Goal: Transaction & Acquisition: Book appointment/travel/reservation

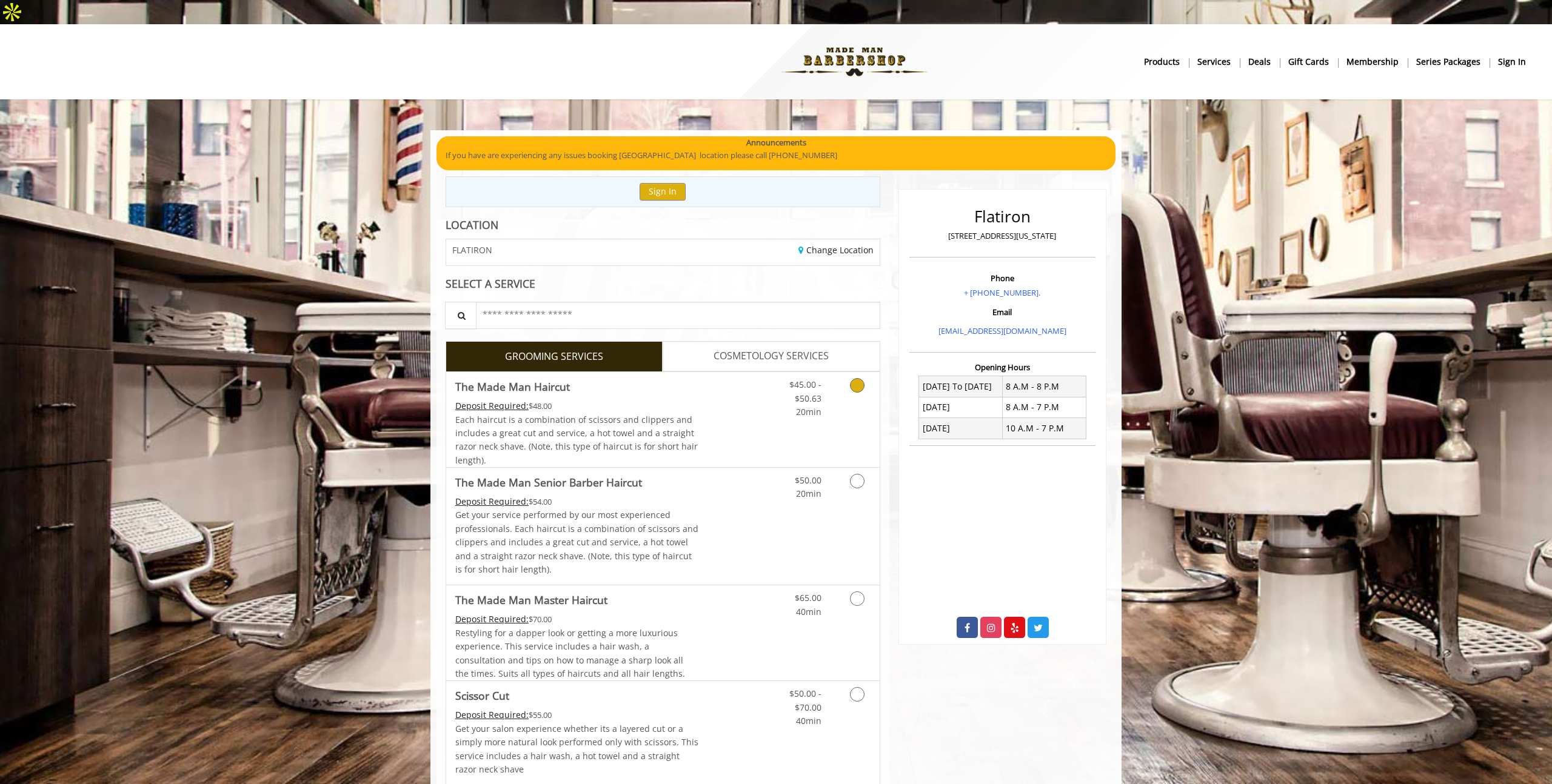
click at [857, 378] on icon "Grooming services" at bounding box center [857, 385] width 15 height 15
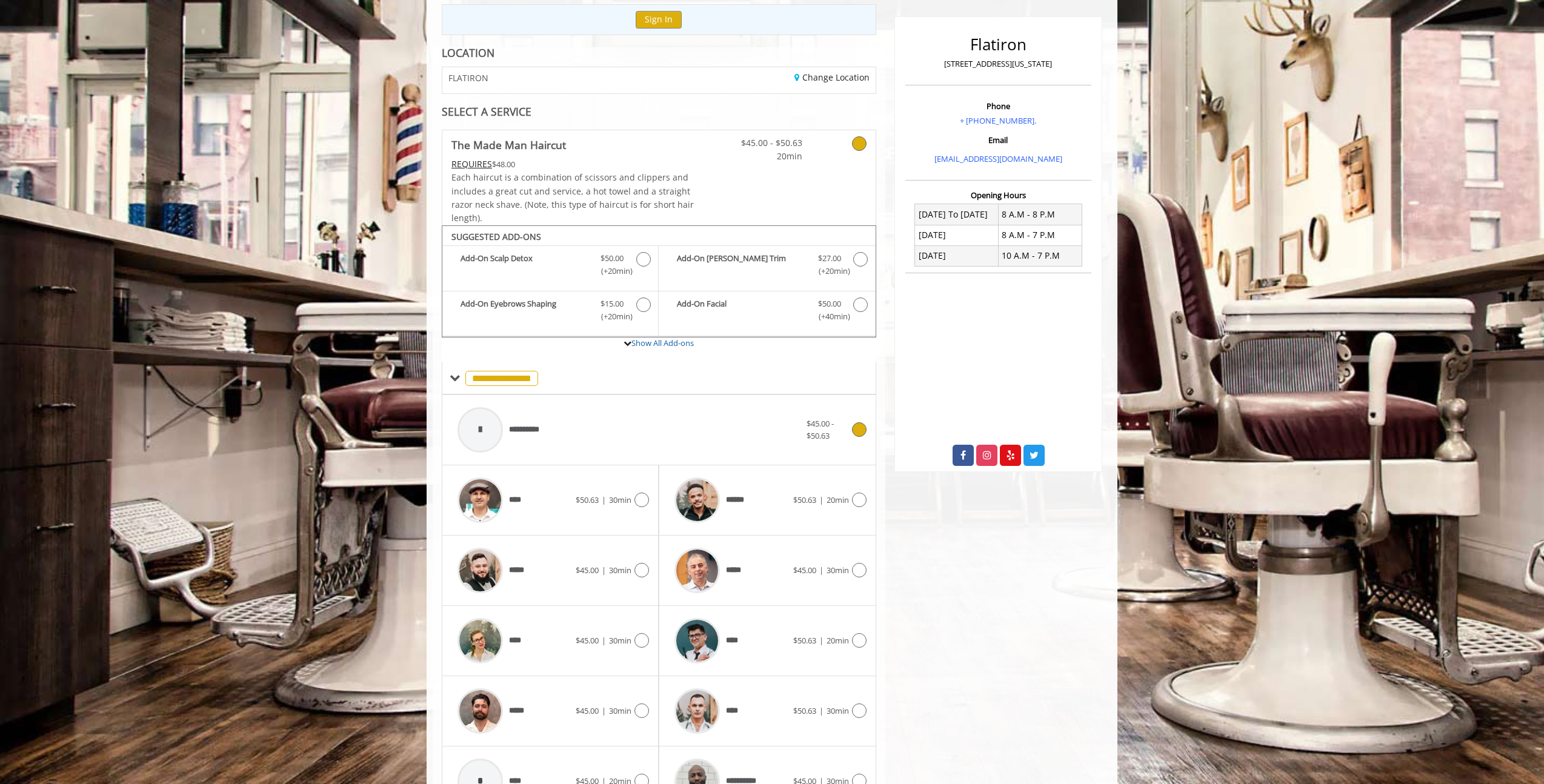
scroll to position [223, 0]
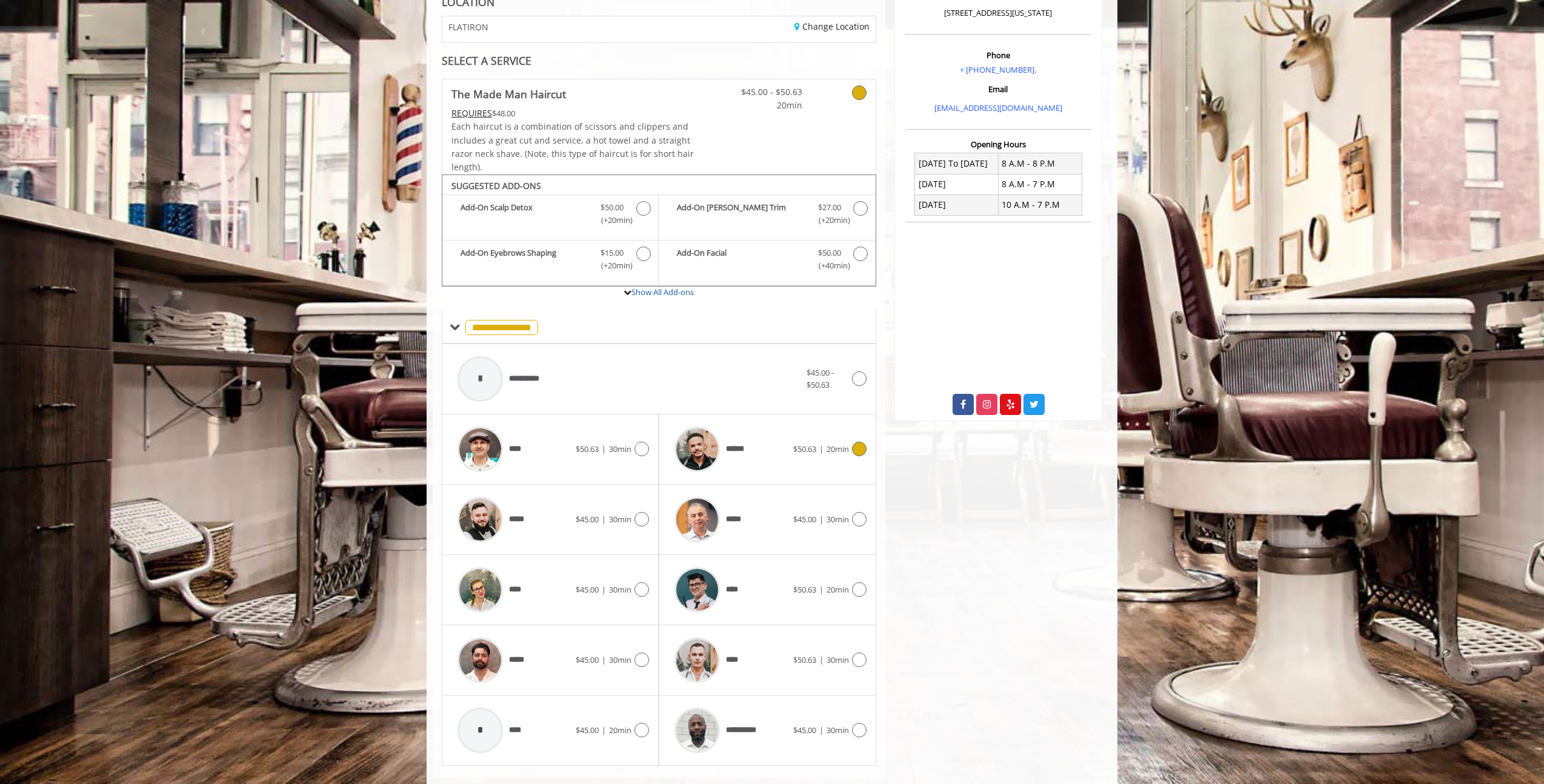
click at [860, 441] on icon at bounding box center [859, 449] width 15 height 15
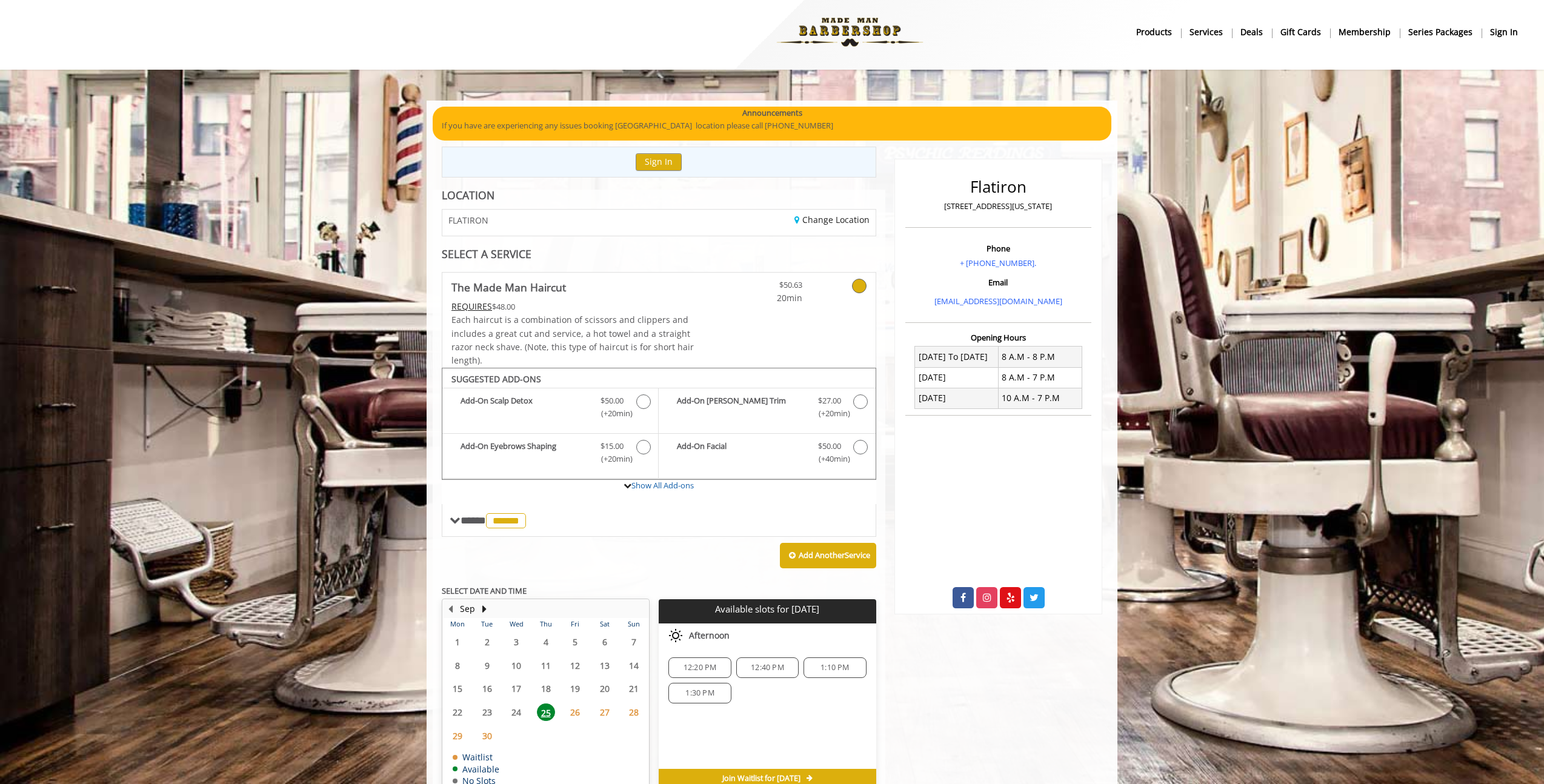
scroll to position [70, 0]
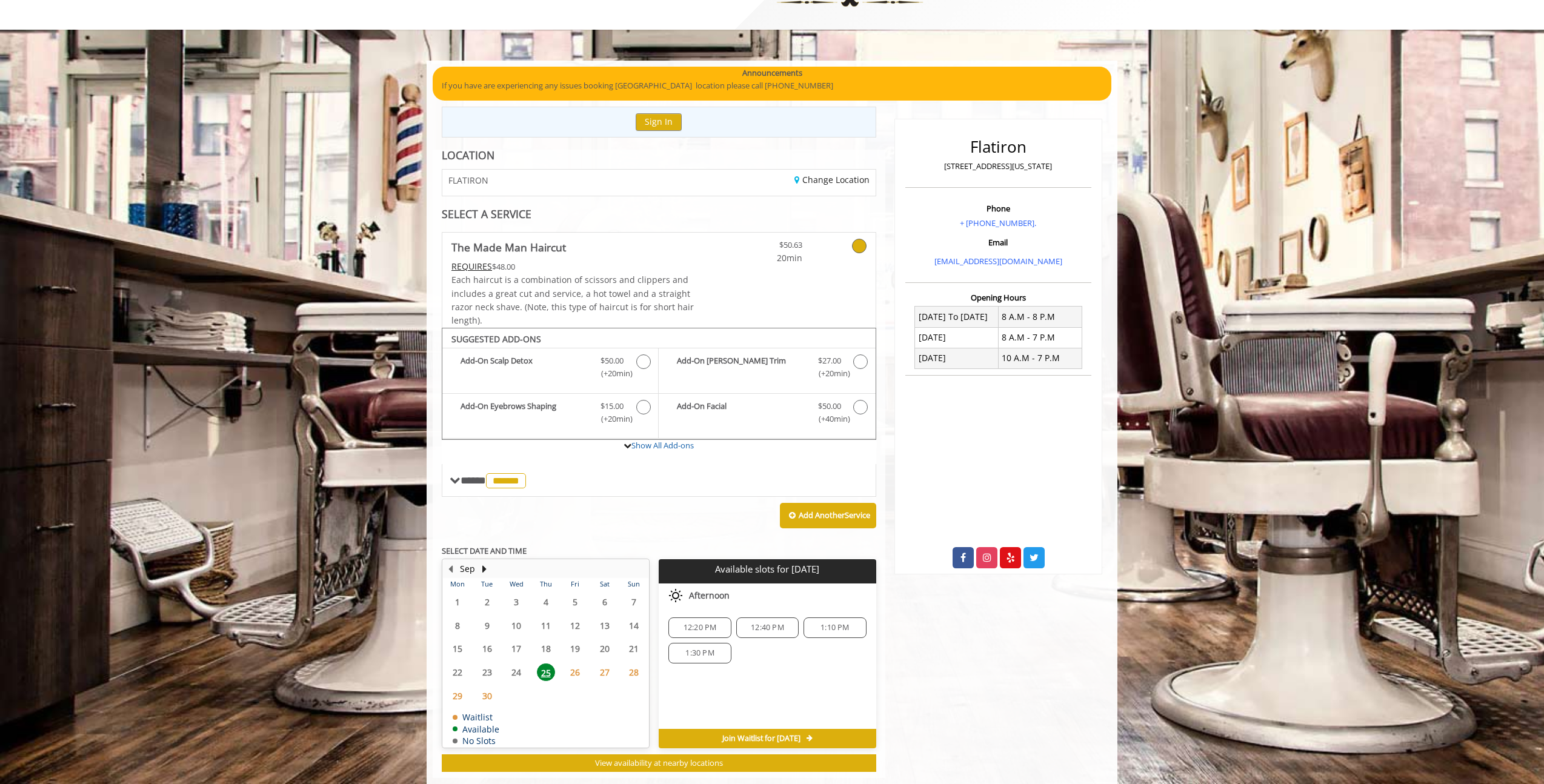
click at [544, 663] on span "25" at bounding box center [546, 672] width 18 height 18
click at [691, 648] on span "1:30 PM" at bounding box center [700, 653] width 28 height 9
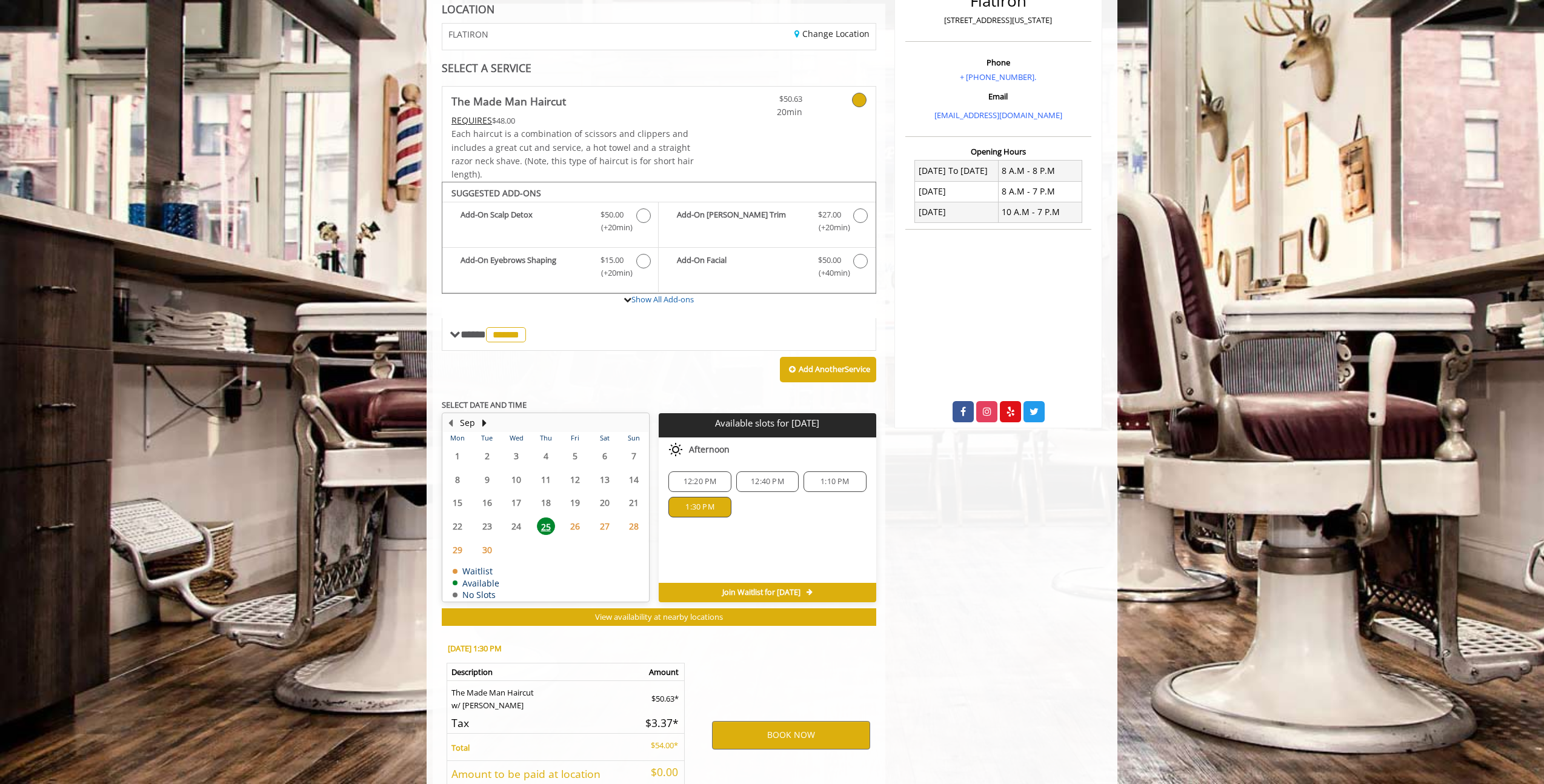
scroll to position [289, 0]
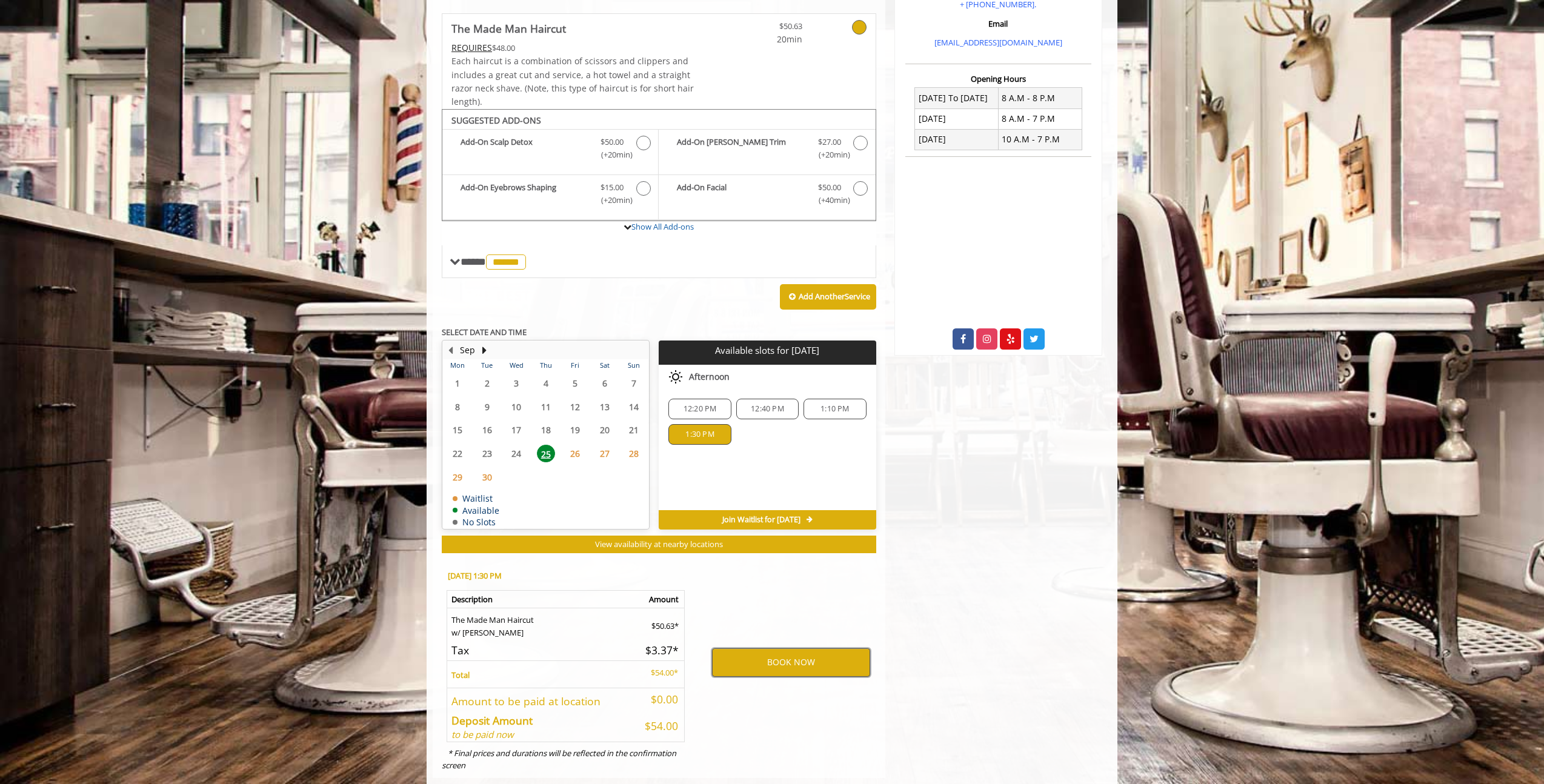
click at [788, 650] on button "BOOK NOW" at bounding box center [791, 662] width 158 height 28
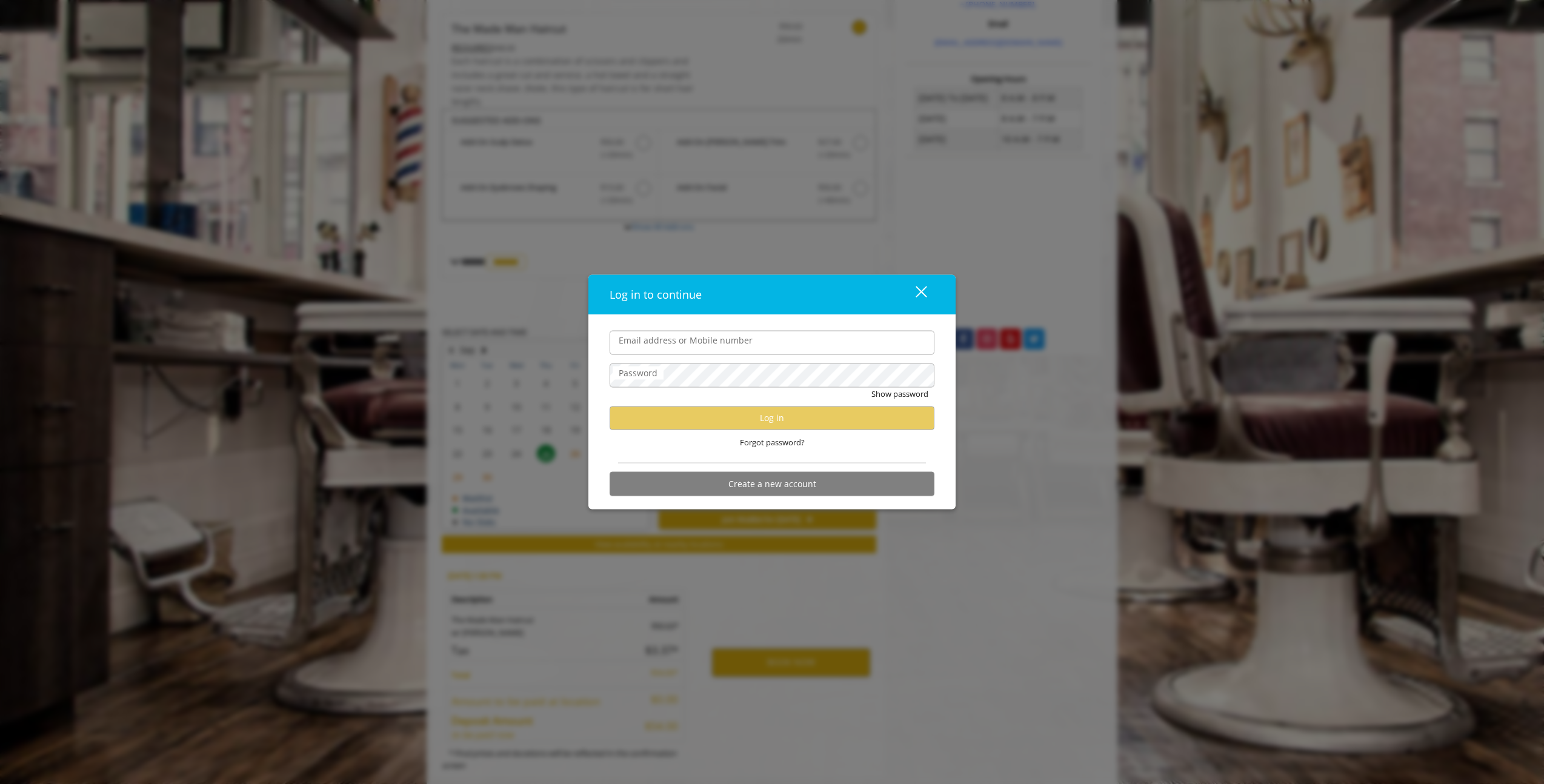
click at [629, 308] on div "Log in to continue close" at bounding box center [771, 294] width 367 height 40
click at [636, 339] on label "Email address or Mobile number" at bounding box center [685, 340] width 146 height 14
click at [636, 339] on input "Email address or Mobile number" at bounding box center [772, 343] width 324 height 24
type input "**********"
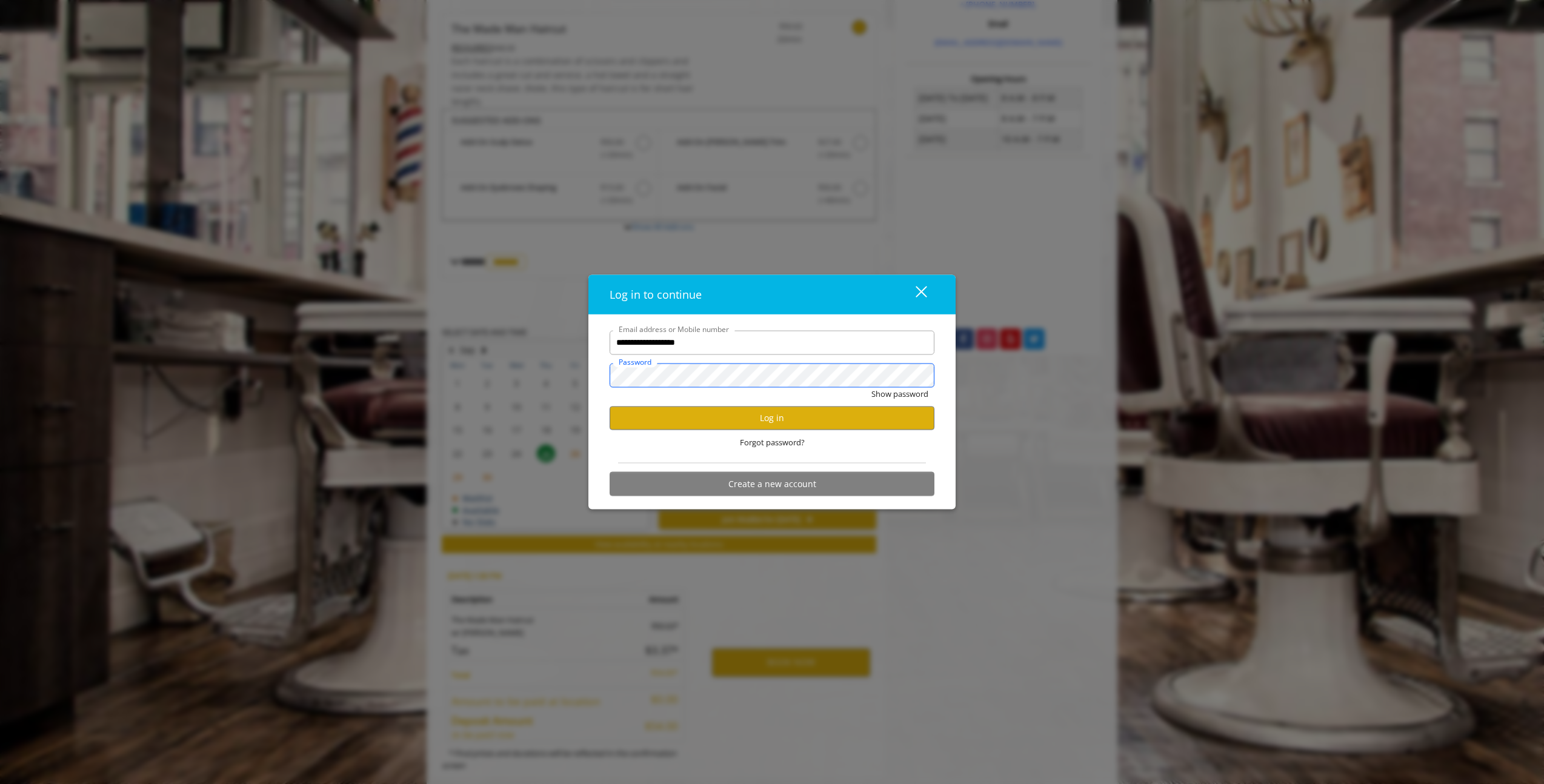
click at [871, 387] on button "Show password" at bounding box center [900, 393] width 57 height 13
click at [779, 416] on button "Log in" at bounding box center [772, 418] width 324 height 24
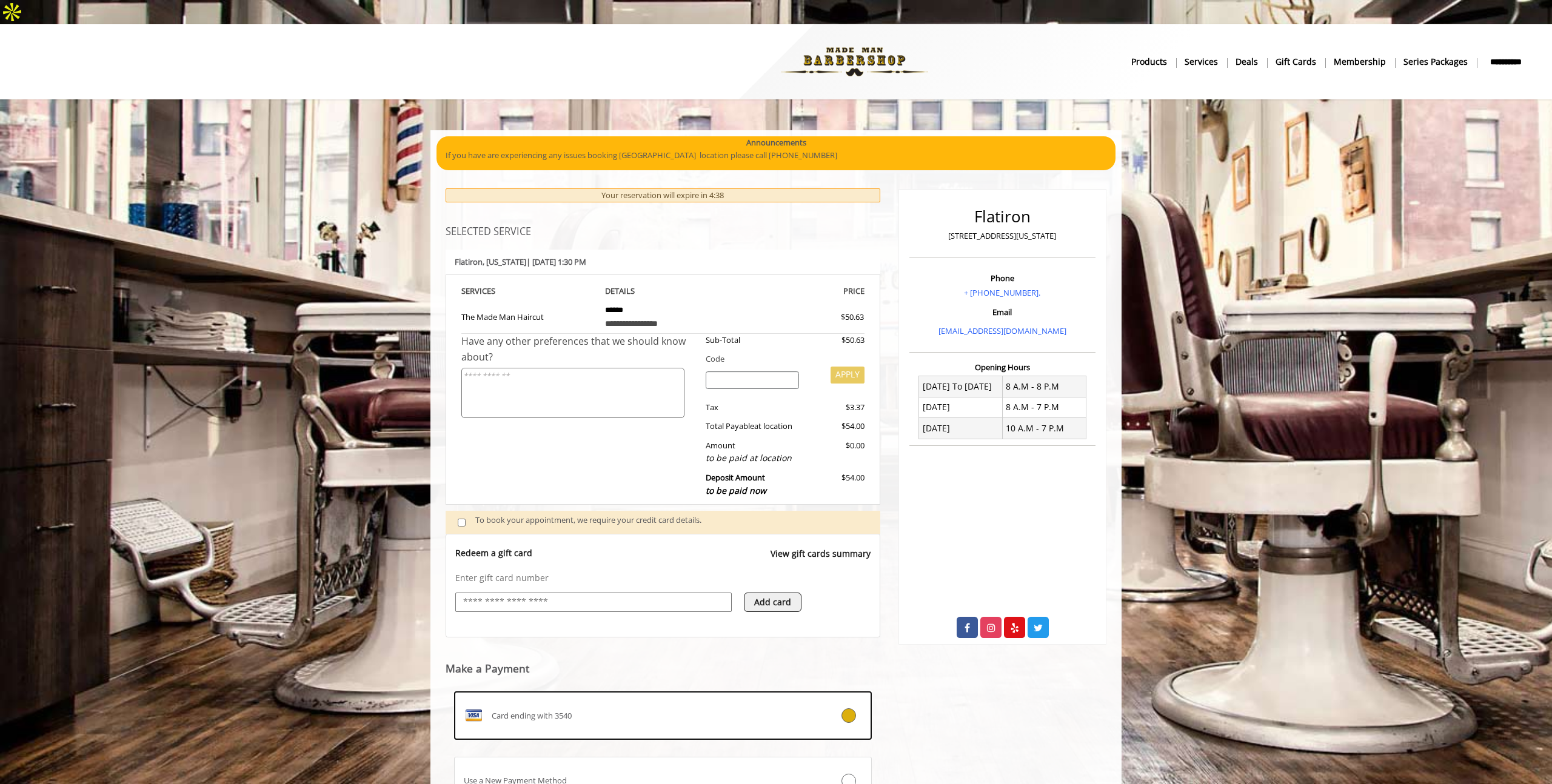
scroll to position [85, 0]
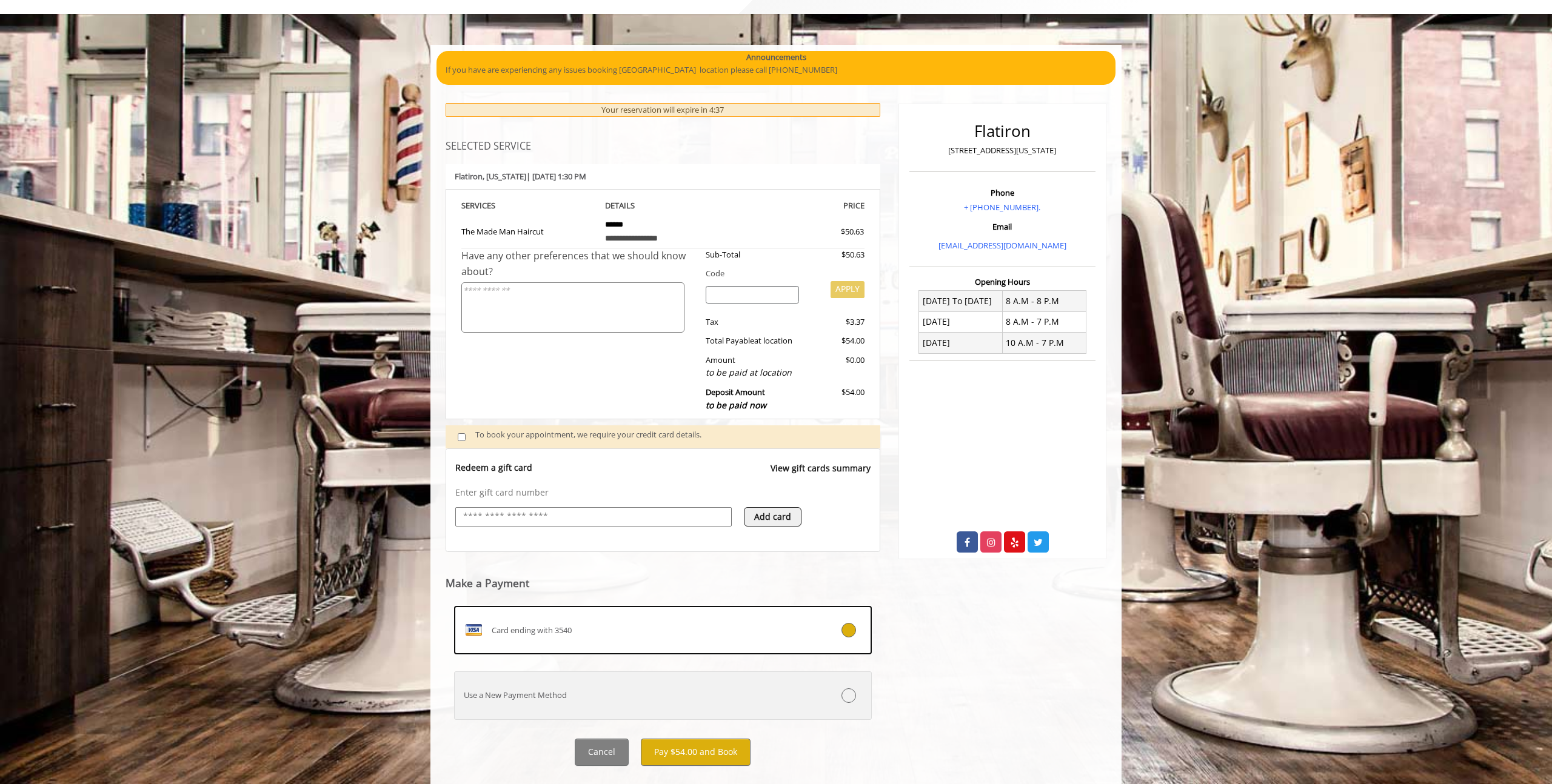
click at [617, 689] on div "Use a New Payment Method" at bounding box center [628, 695] width 347 height 13
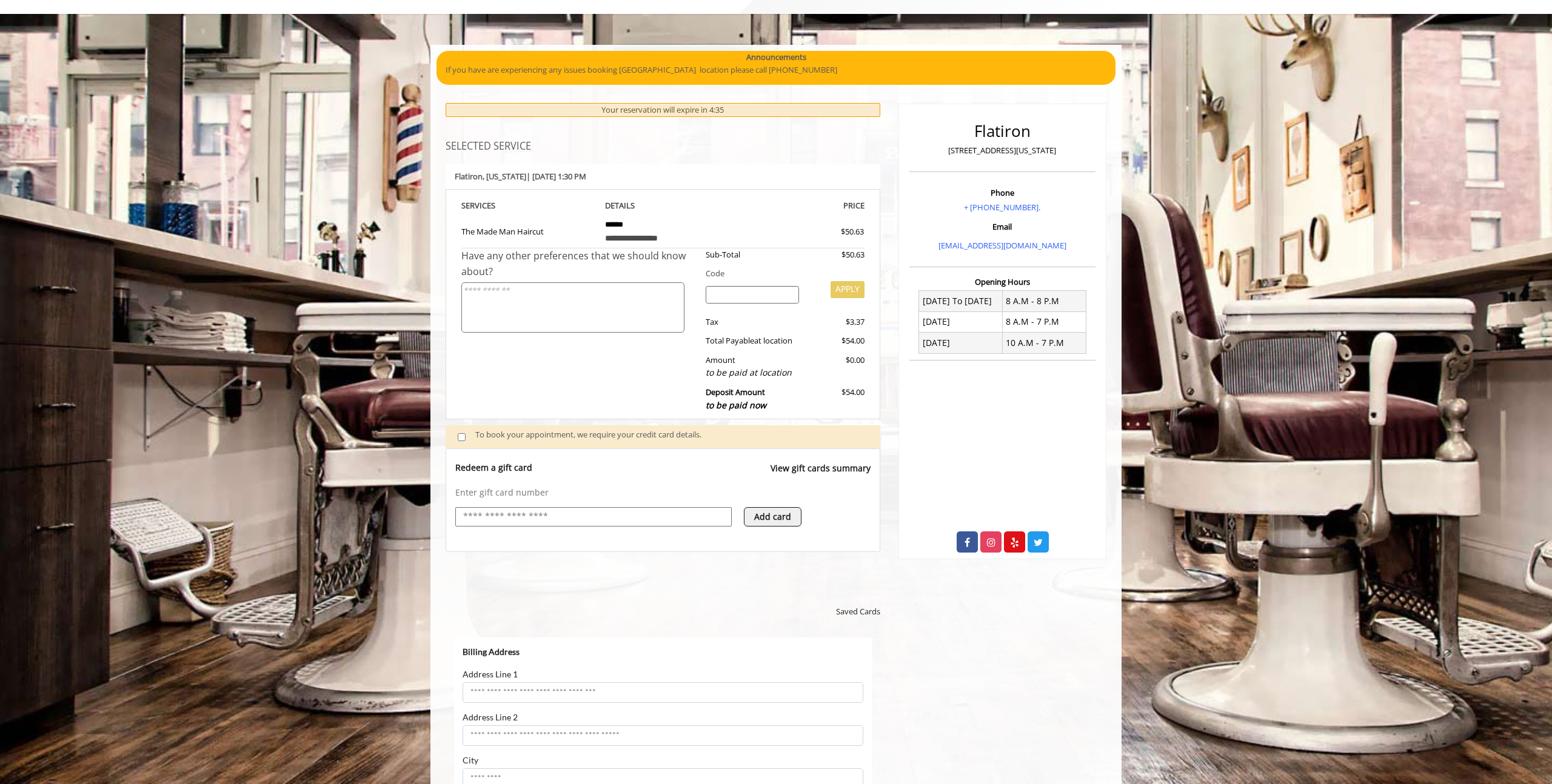
scroll to position [0, 0]
select select "***"
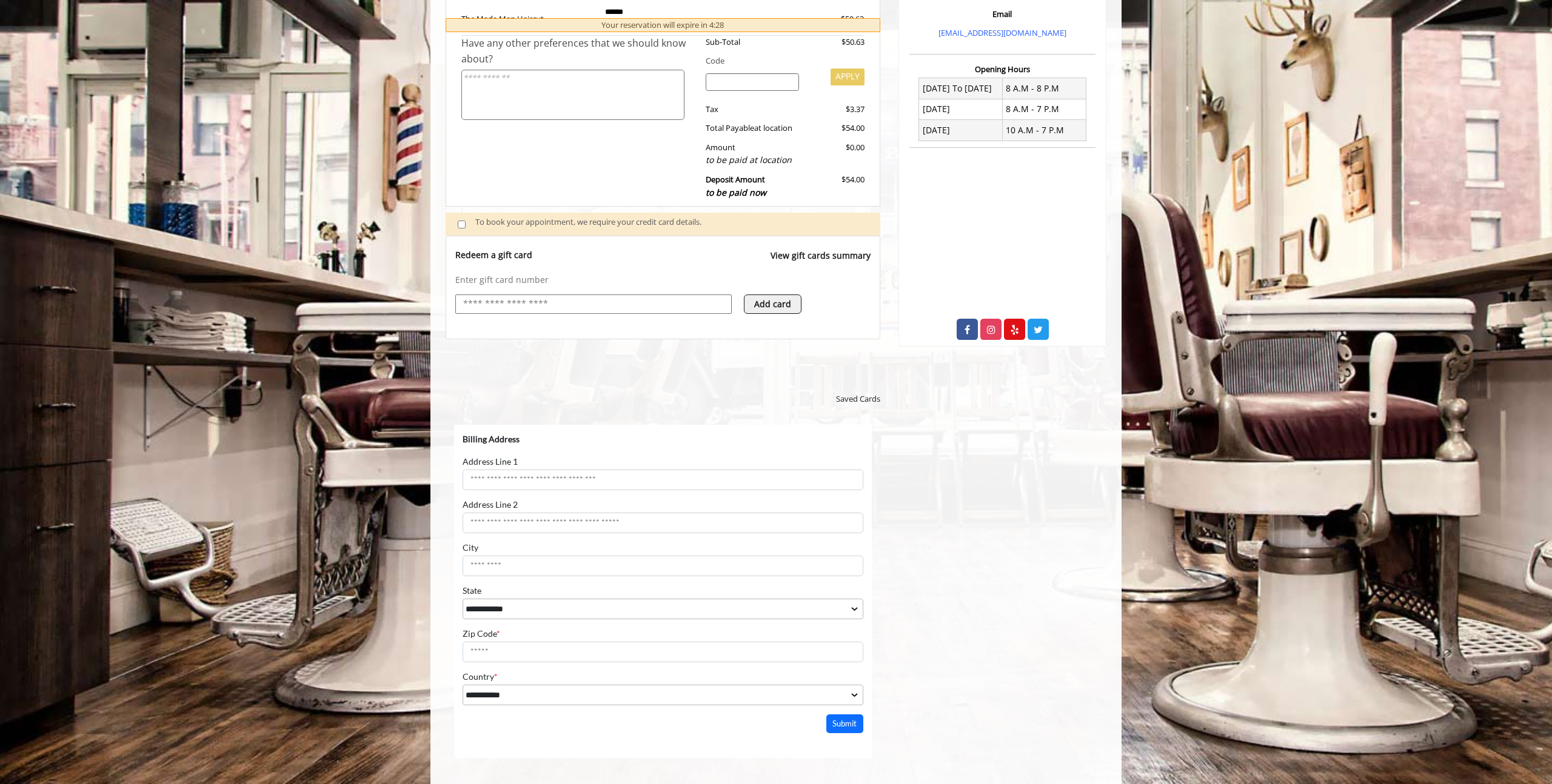
scroll to position [345, 0]
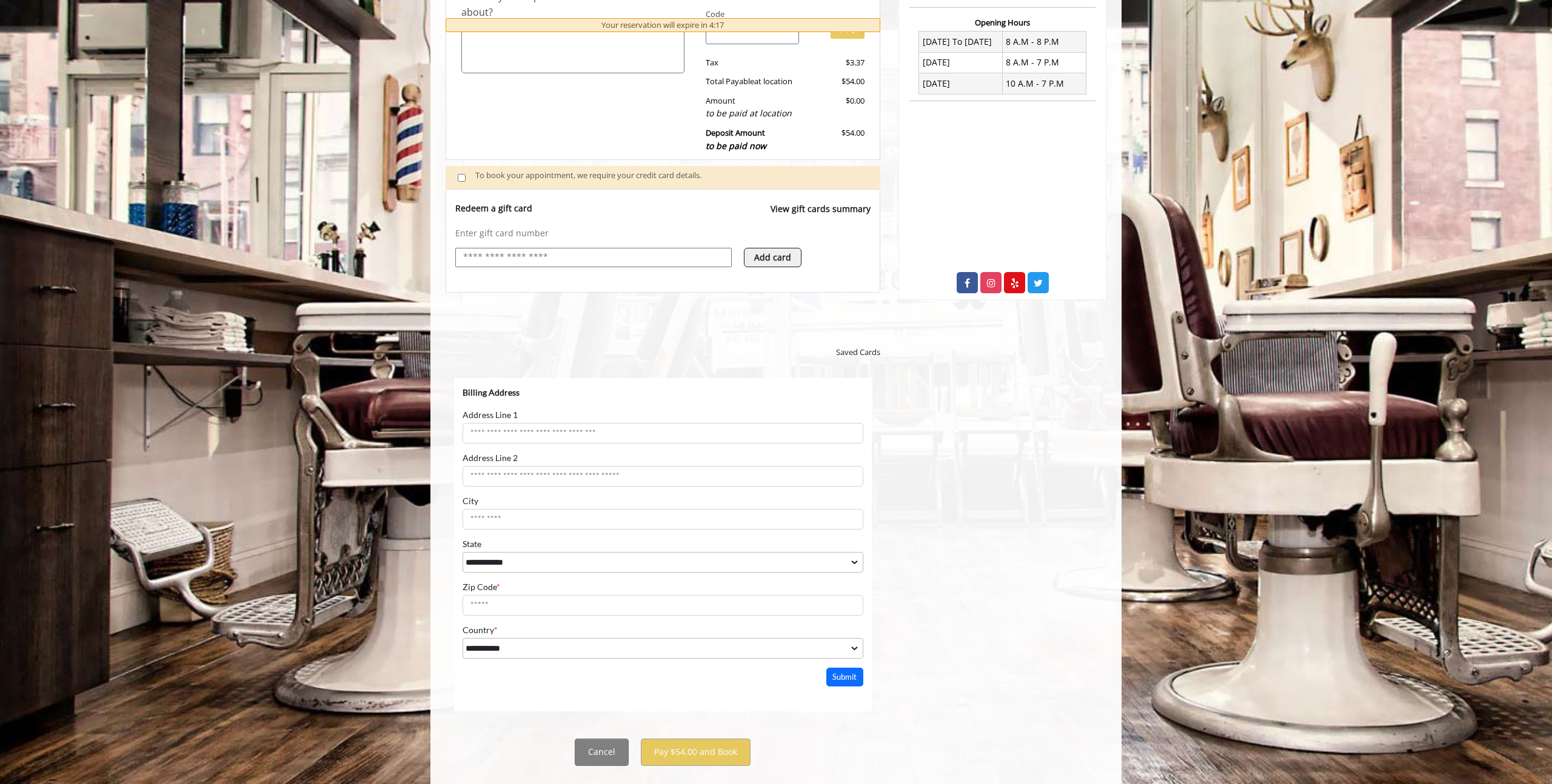
click at [553, 250] on input "text" at bounding box center [593, 258] width 263 height 15
type input "**********"
click at [469, 293] on webstore-payments "Saved Cards" at bounding box center [663, 512] width 435 height 440
click at [780, 248] on button "Add card" at bounding box center [772, 258] width 57 height 20
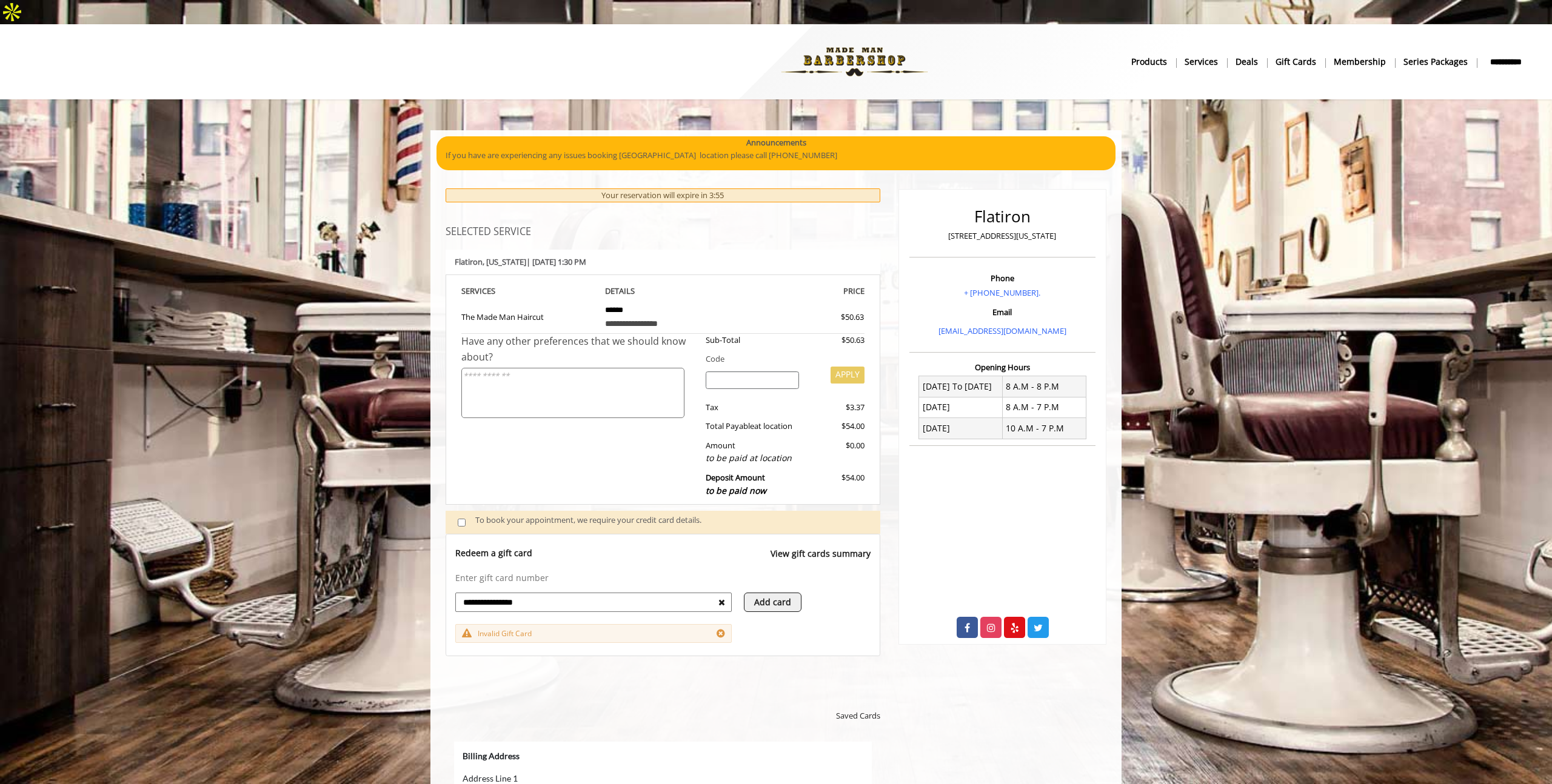
scroll to position [294, 0]
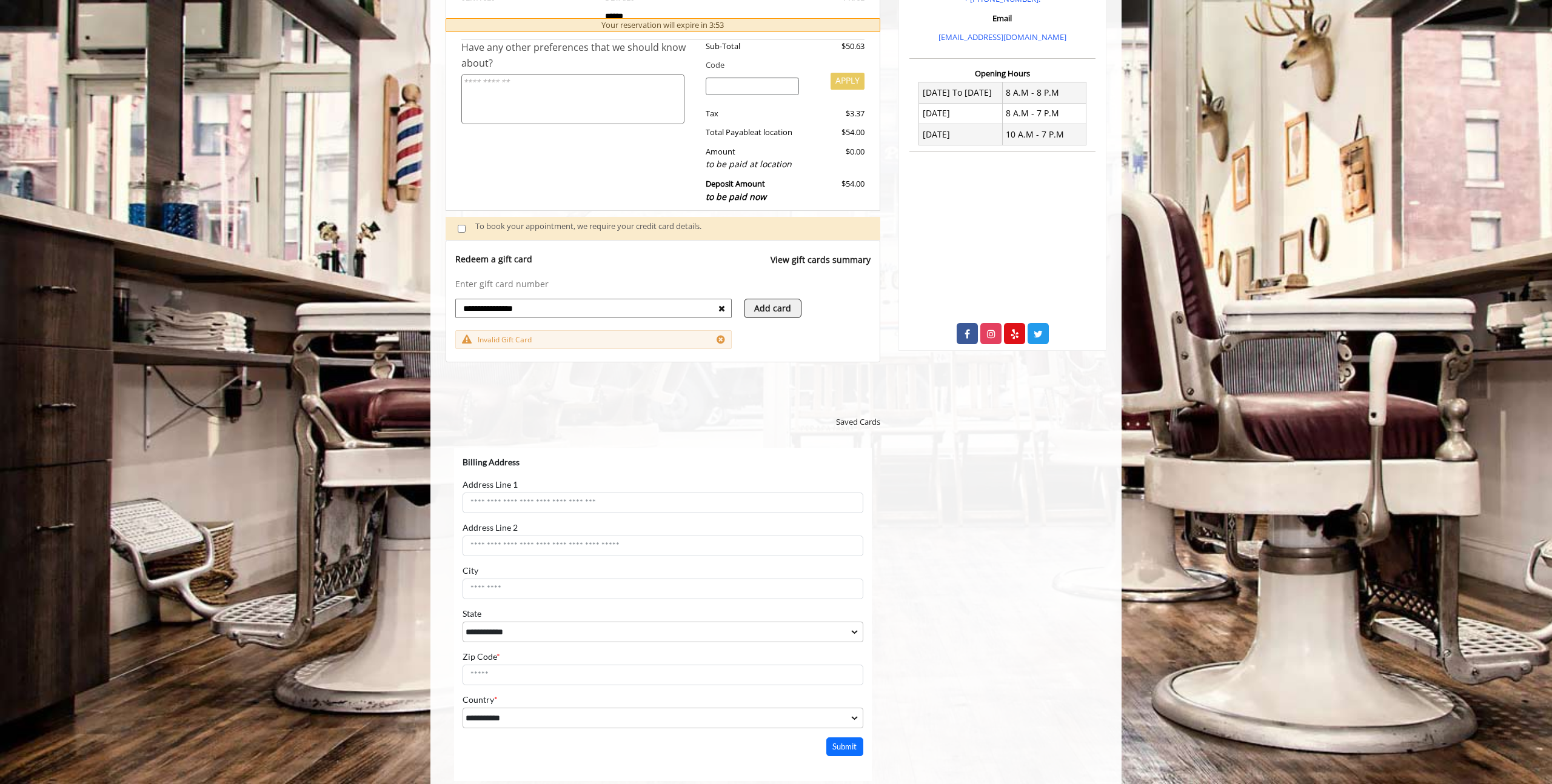
click at [571, 301] on input "**********" at bounding box center [590, 308] width 256 height 15
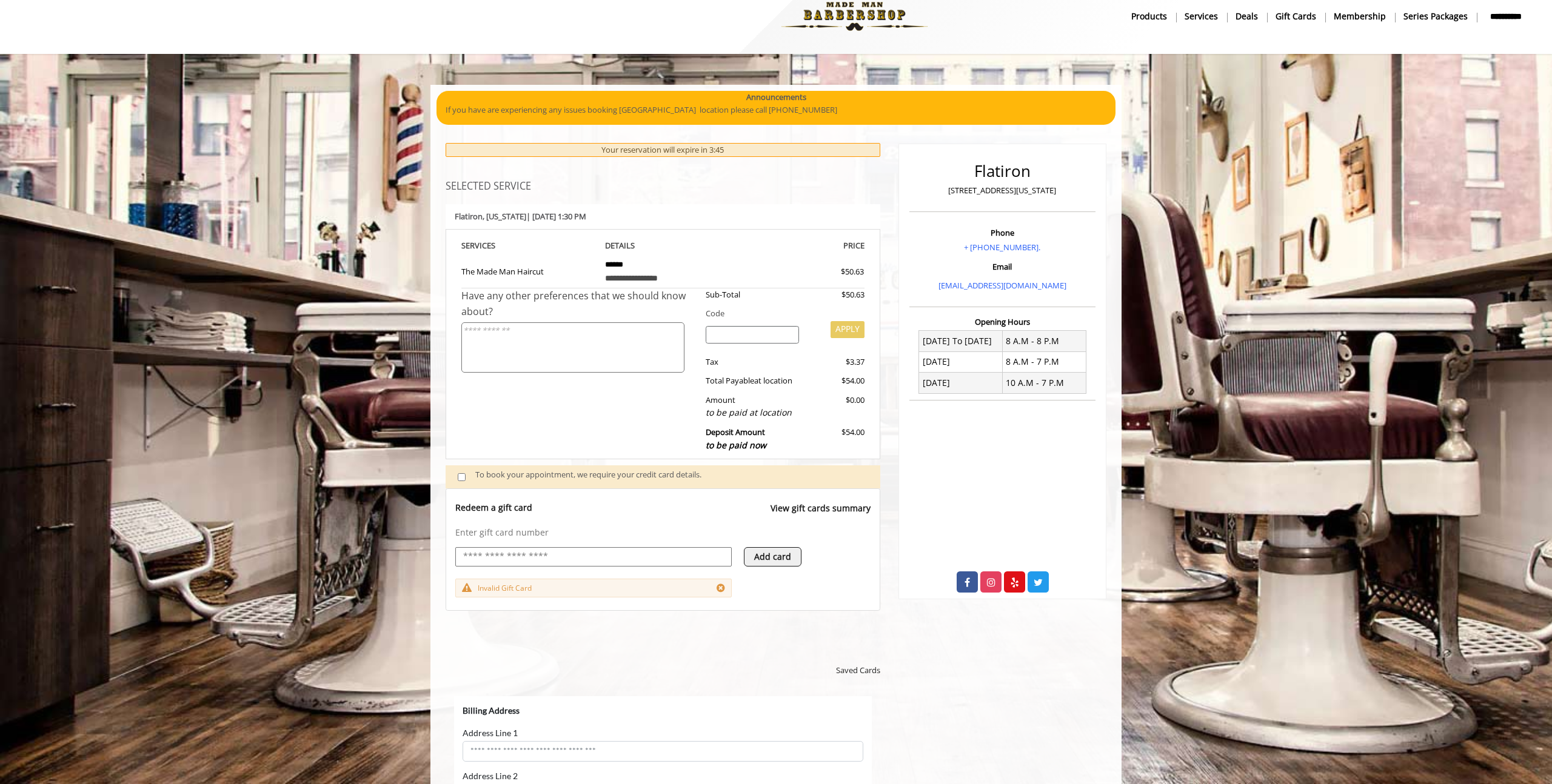
scroll to position [364, 0]
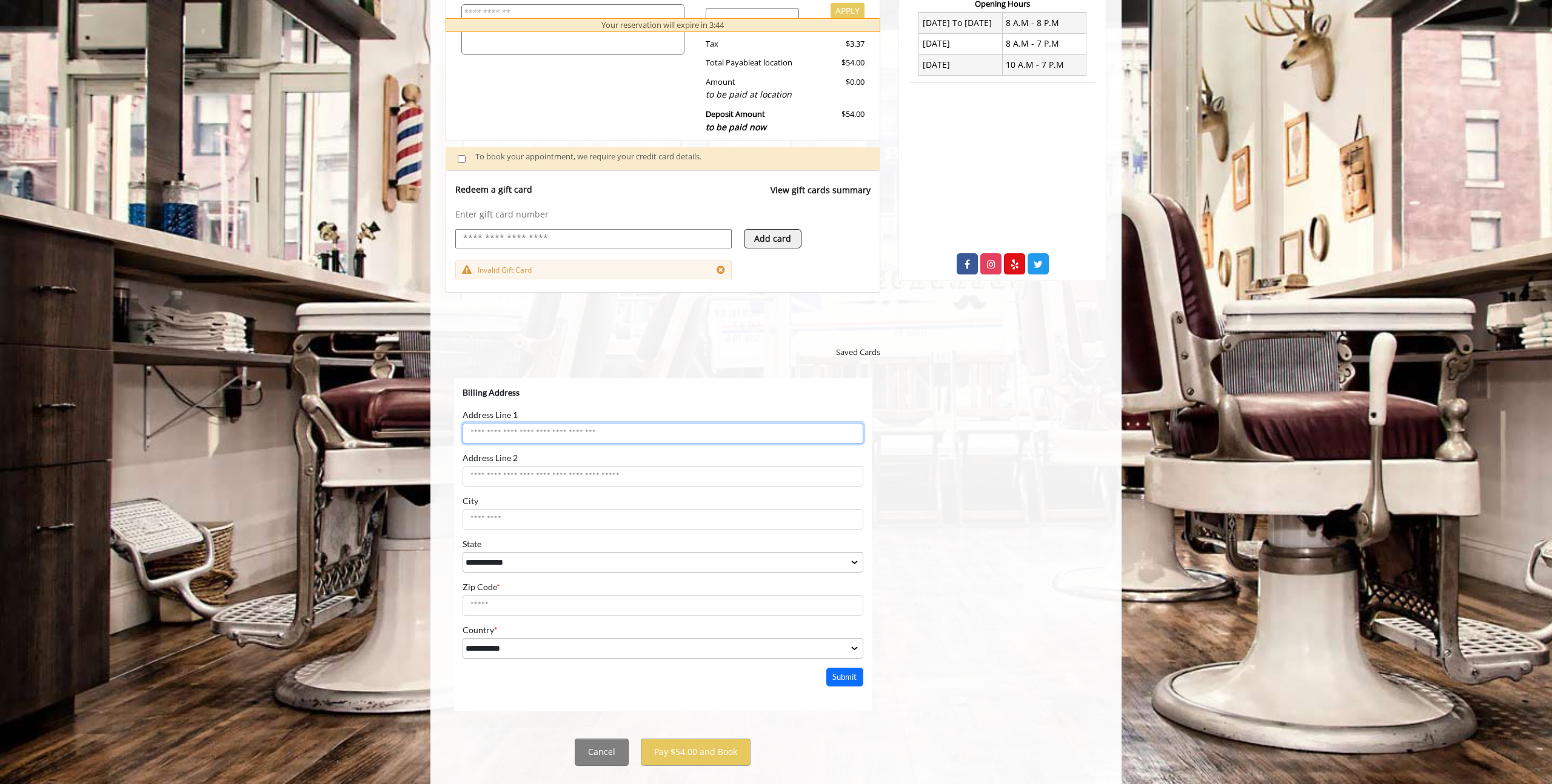
click at [538, 435] on input "Address Line 1" at bounding box center [663, 433] width 400 height 20
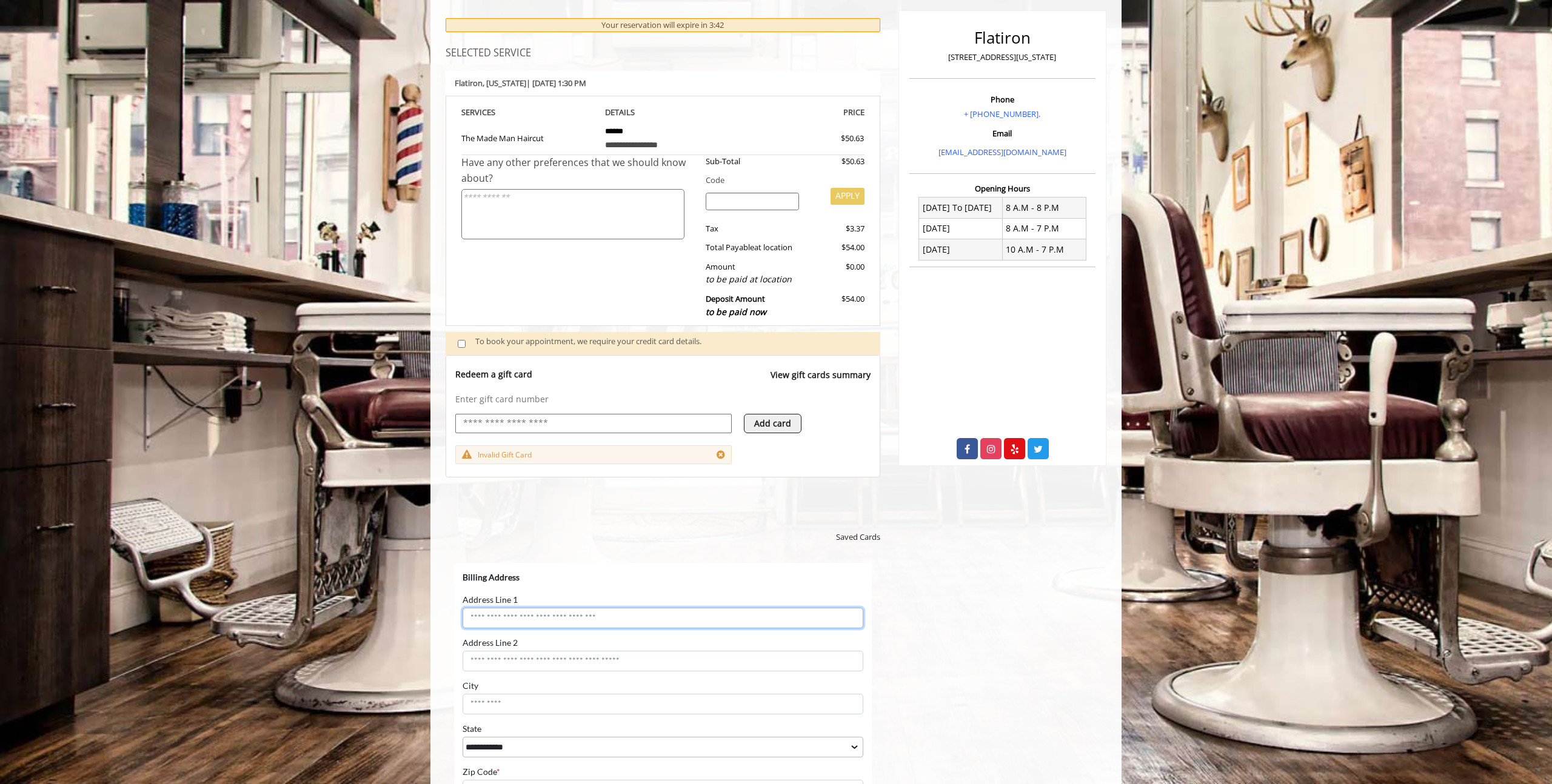
scroll to position [0, 0]
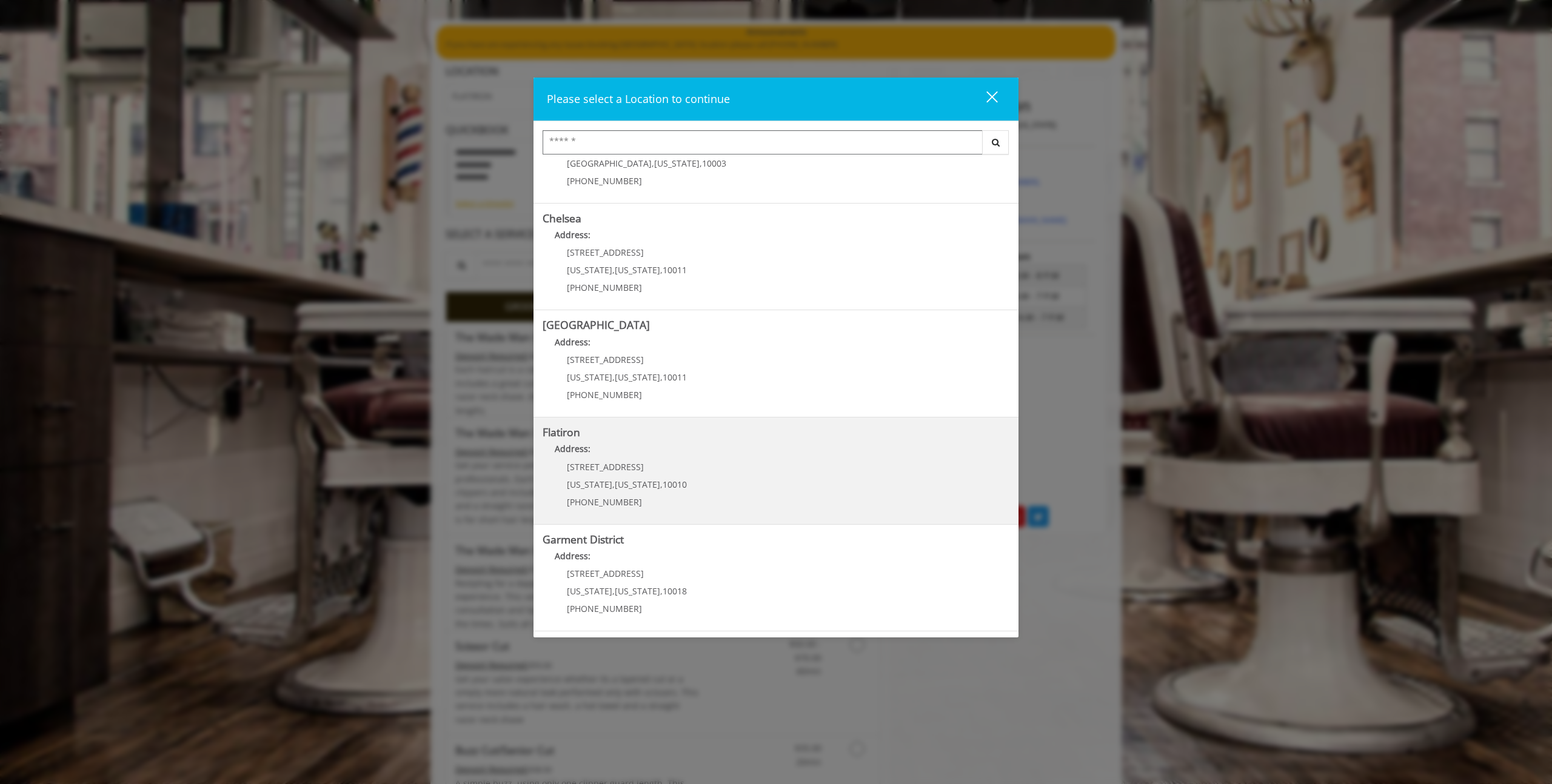
scroll to position [114, 0]
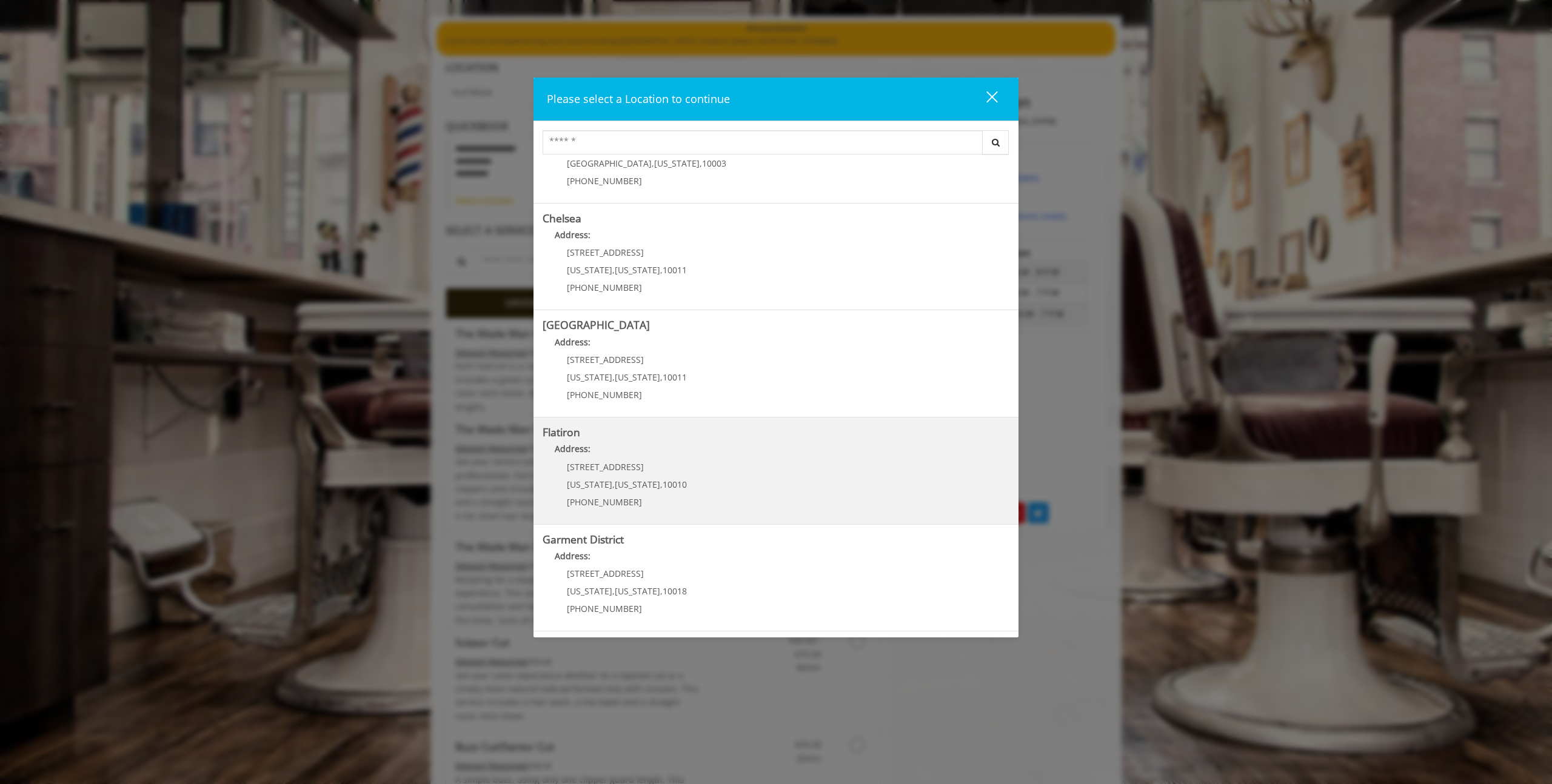
click at [695, 466] on "Flatiron Address: 10 E 23rd St New York , New York , 10010 (917) 475-1765" at bounding box center [776, 470] width 467 height 89
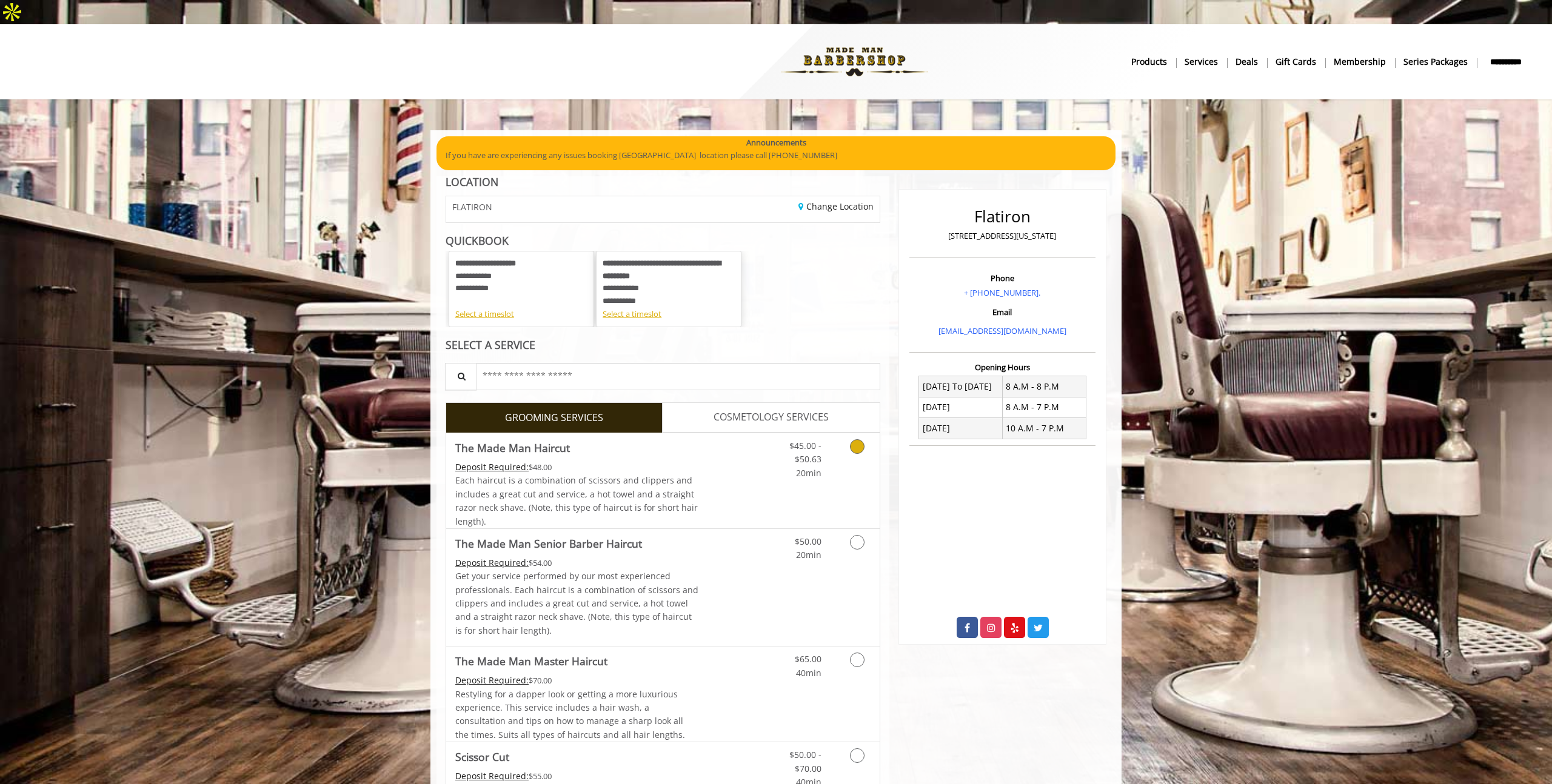
click at [862, 439] on icon "Grooming services" at bounding box center [857, 447] width 15 height 15
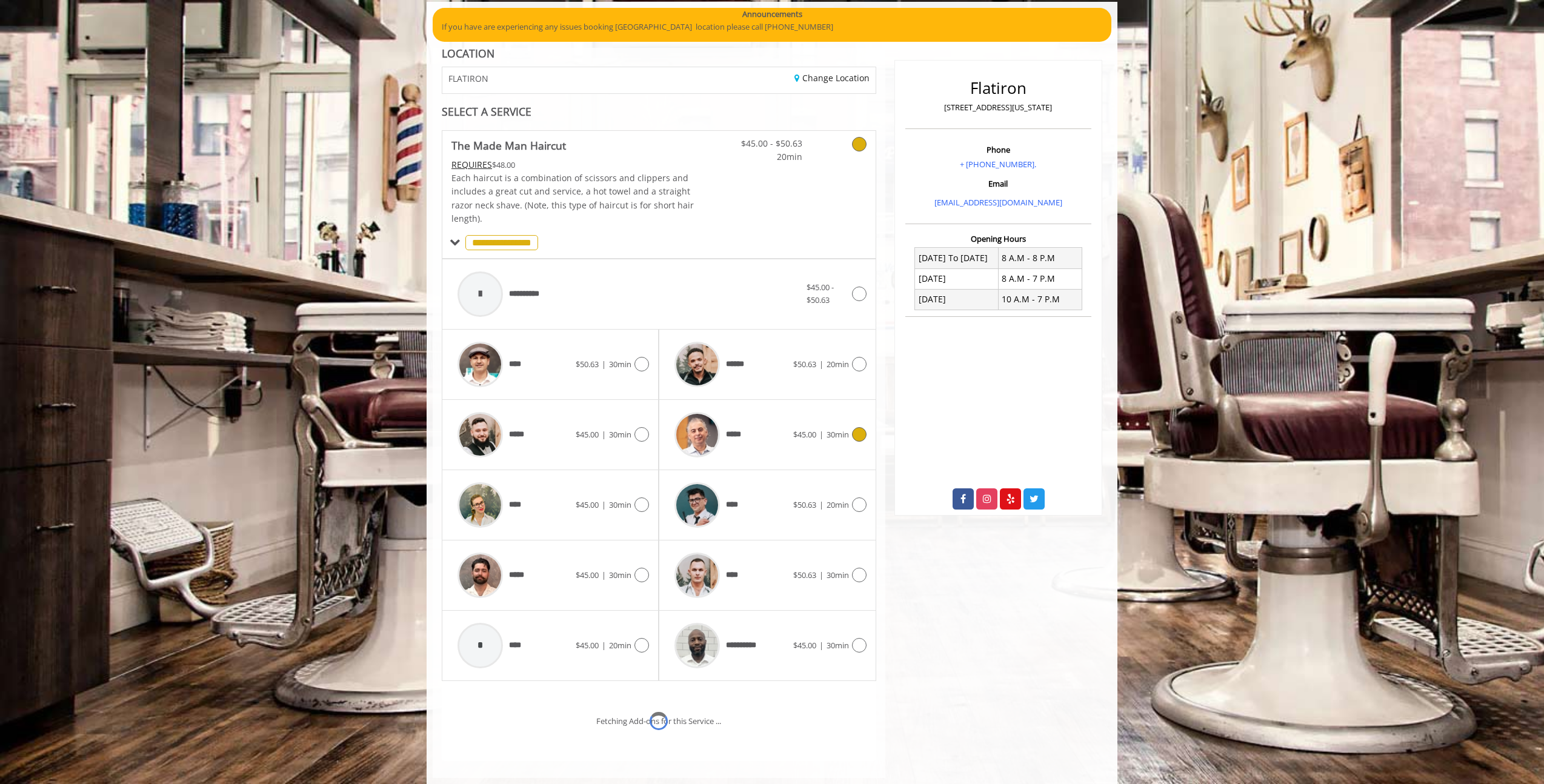
scroll to position [180, 0]
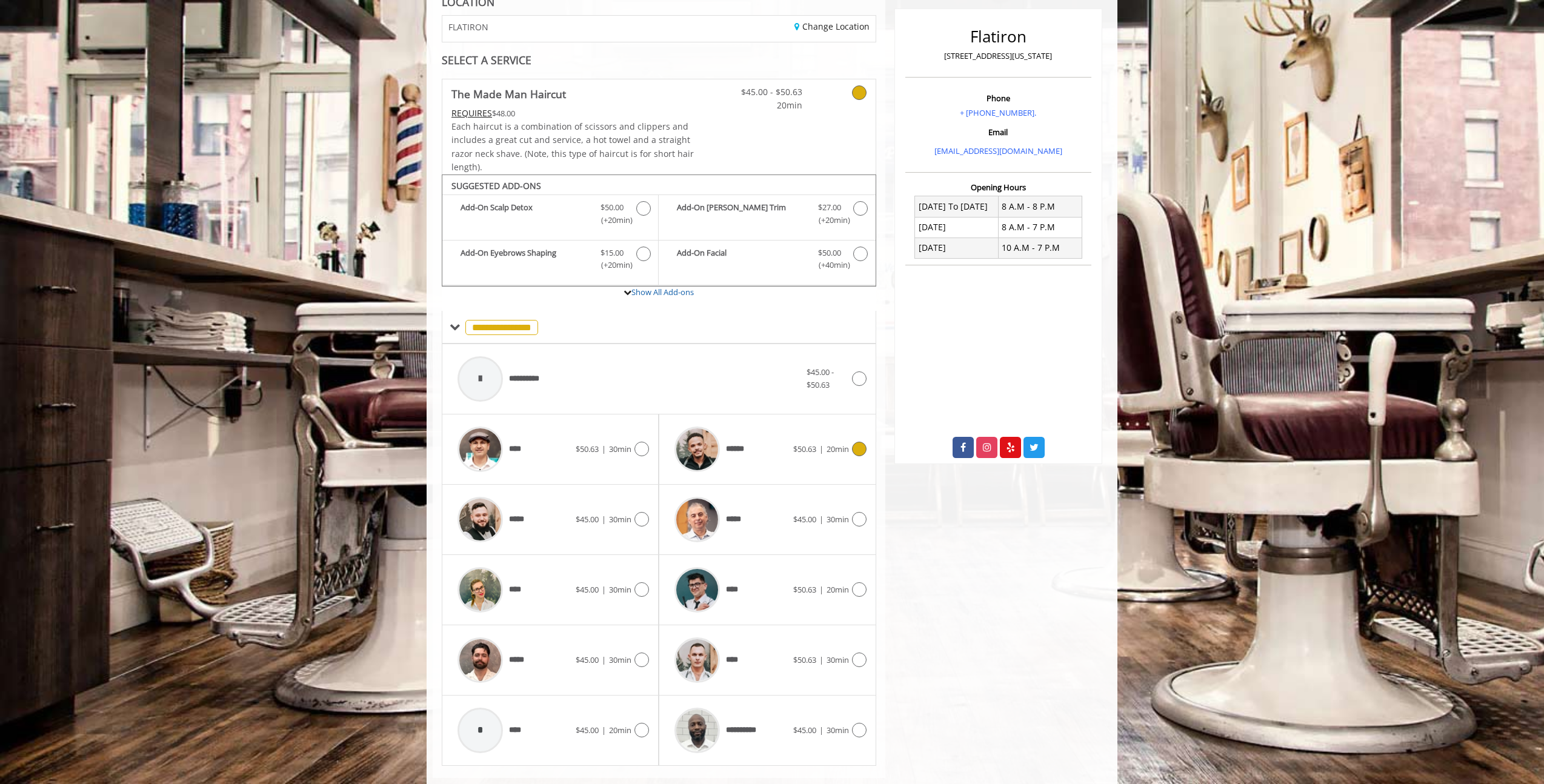
click at [859, 441] on icon at bounding box center [859, 449] width 15 height 15
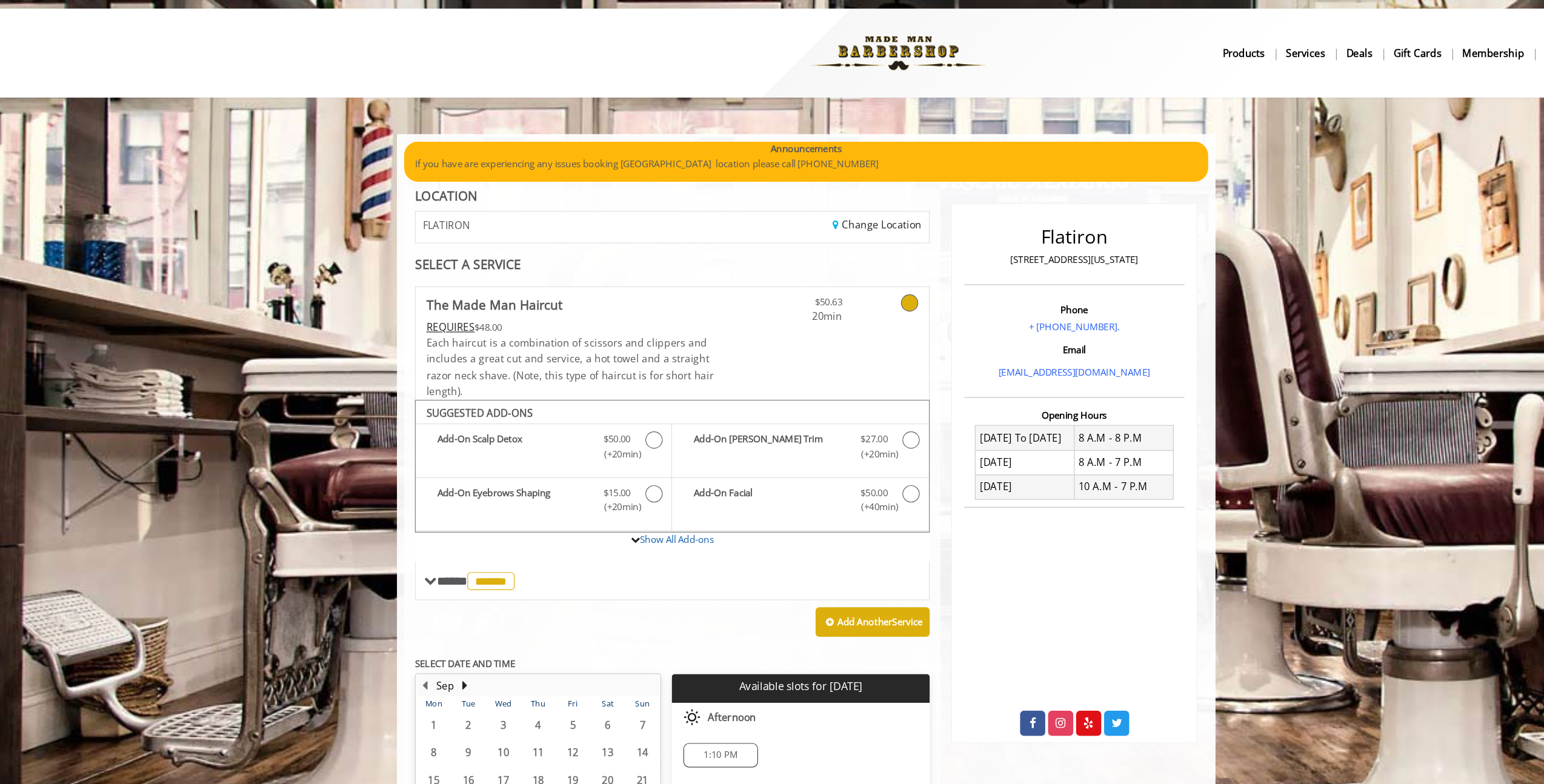
scroll to position [0, 0]
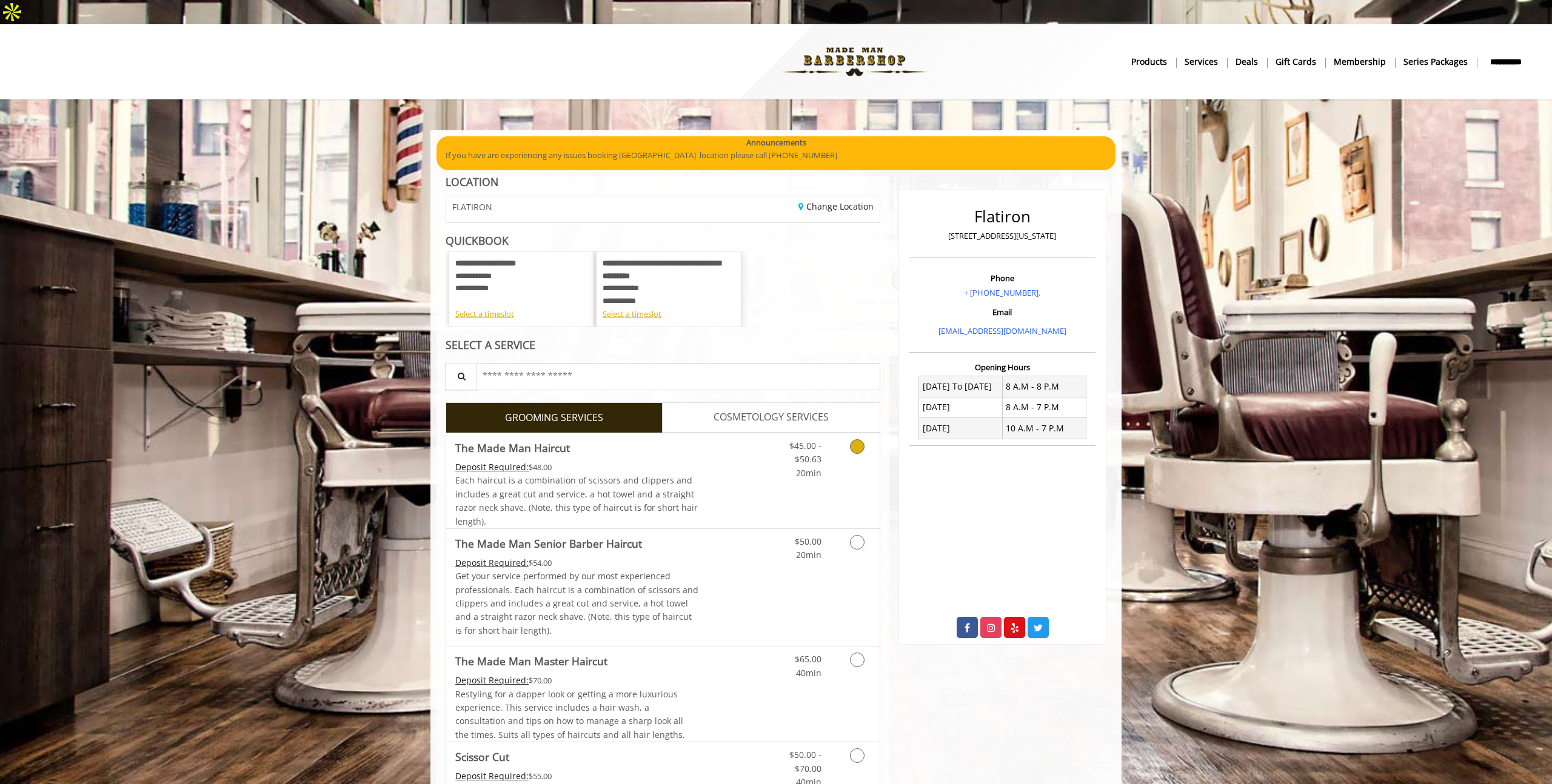
click at [862, 439] on icon "Grooming services" at bounding box center [857, 447] width 15 height 15
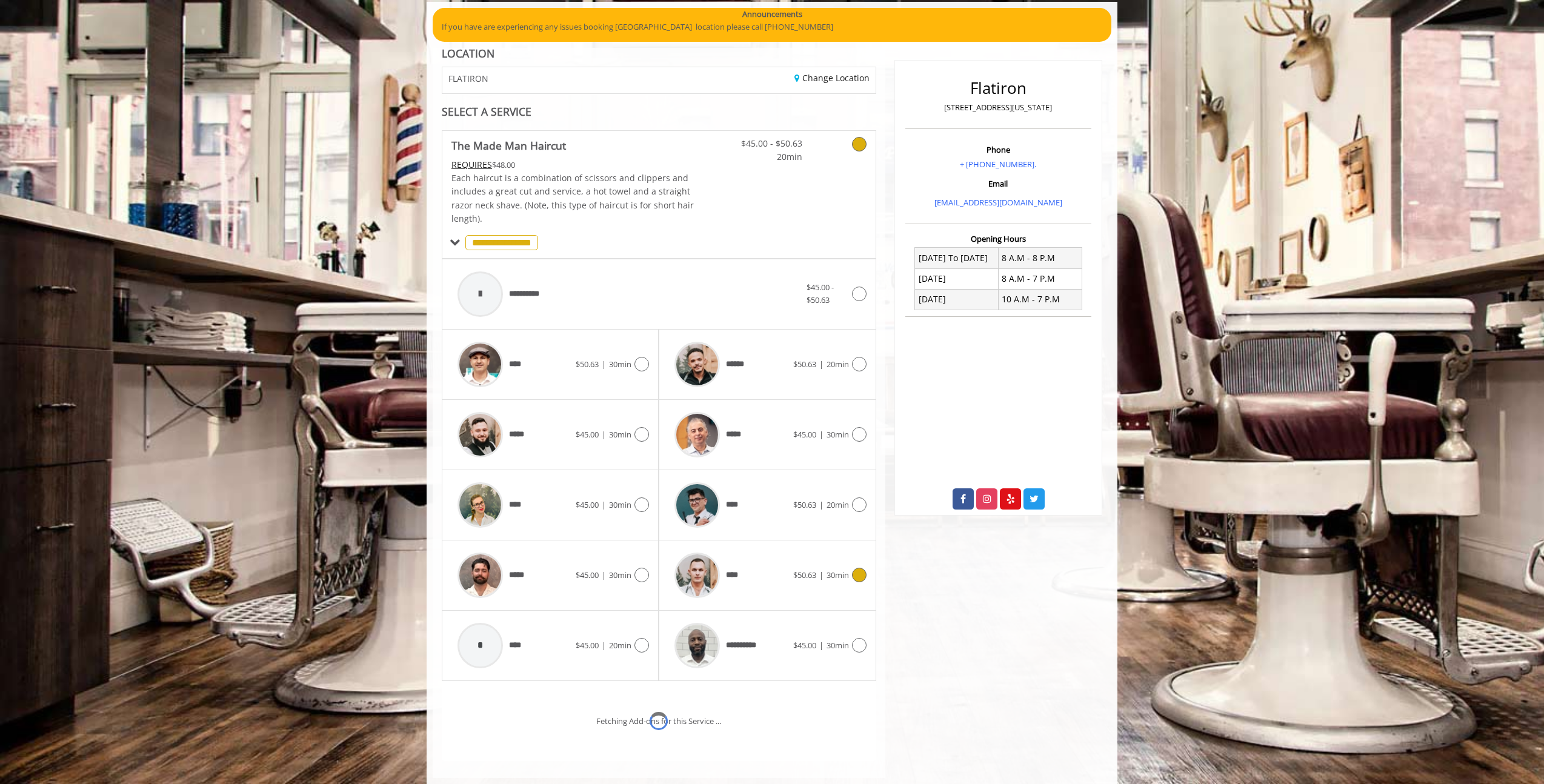
scroll to position [180, 0]
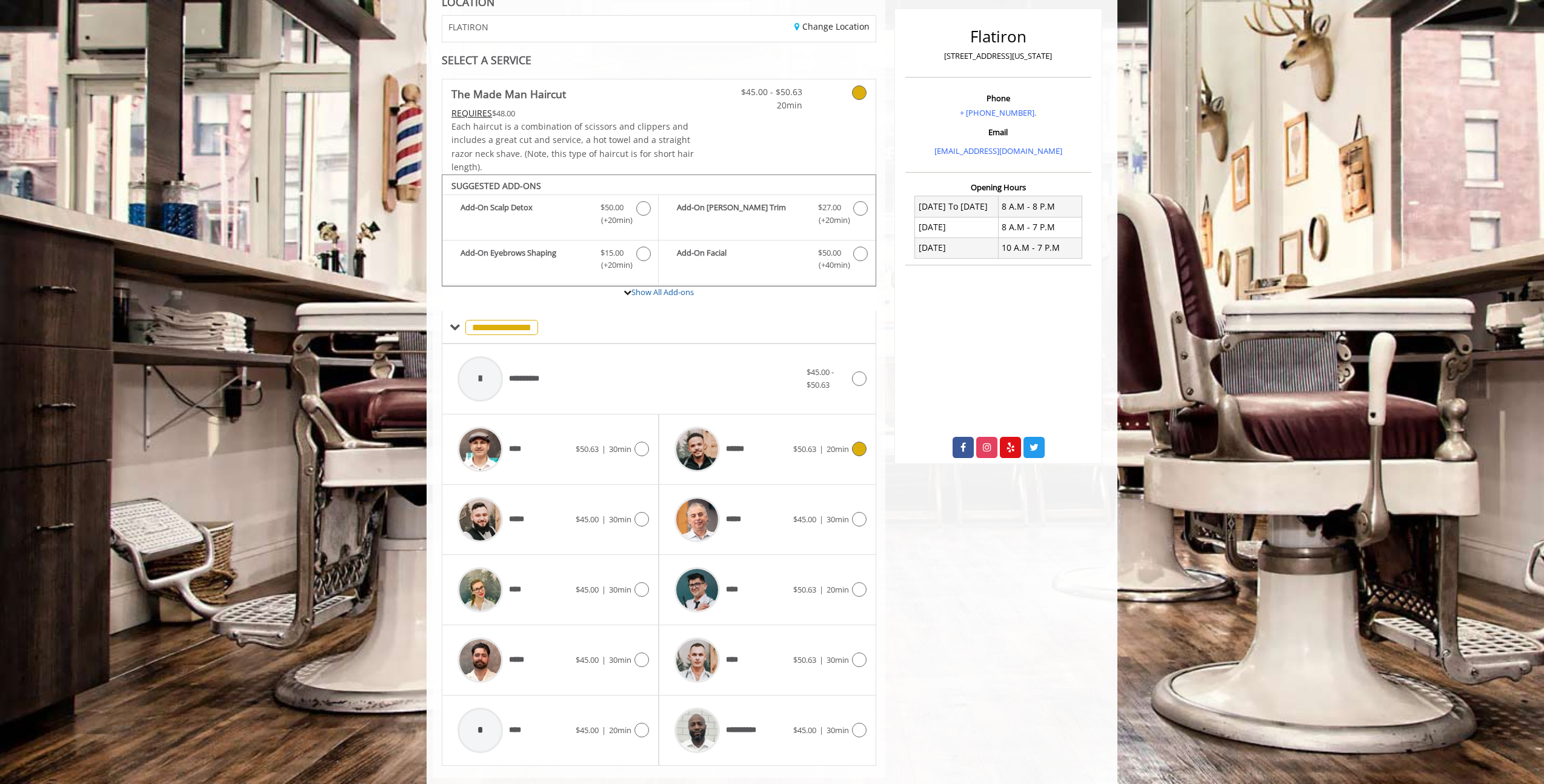
click at [861, 441] on icon at bounding box center [859, 449] width 15 height 15
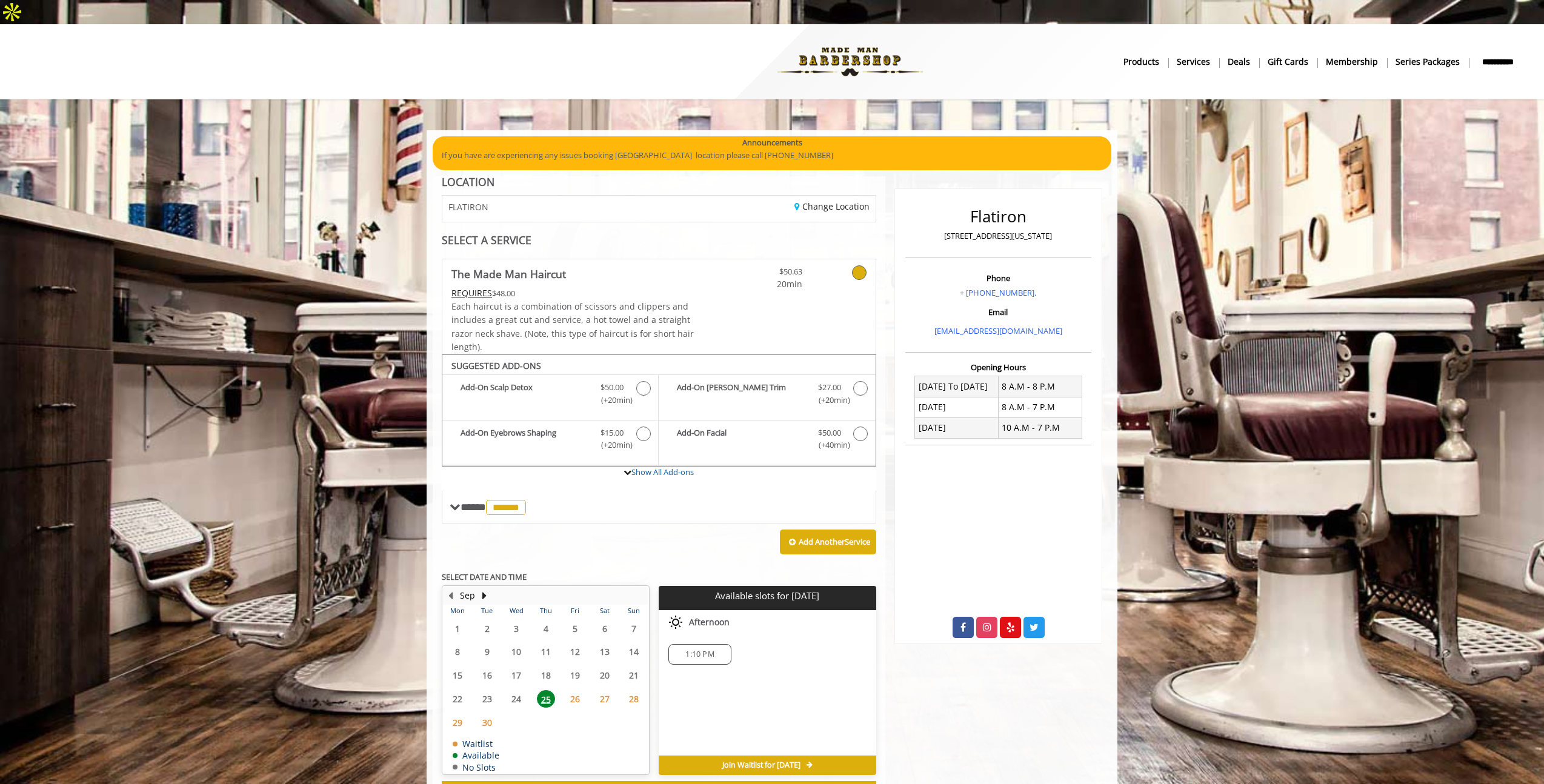
scroll to position [26, 0]
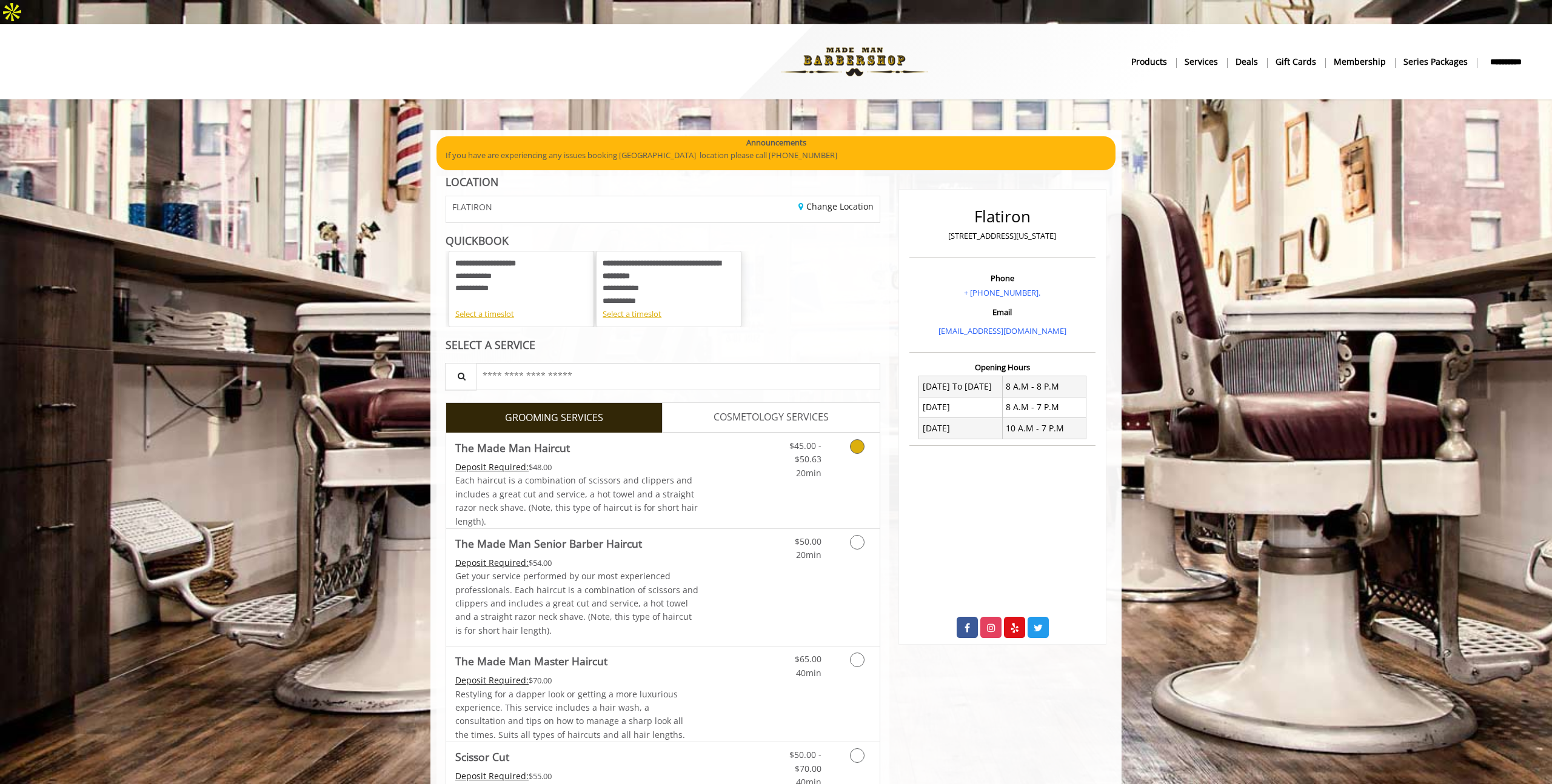
click at [856, 439] on icon "Grooming services" at bounding box center [857, 447] width 15 height 15
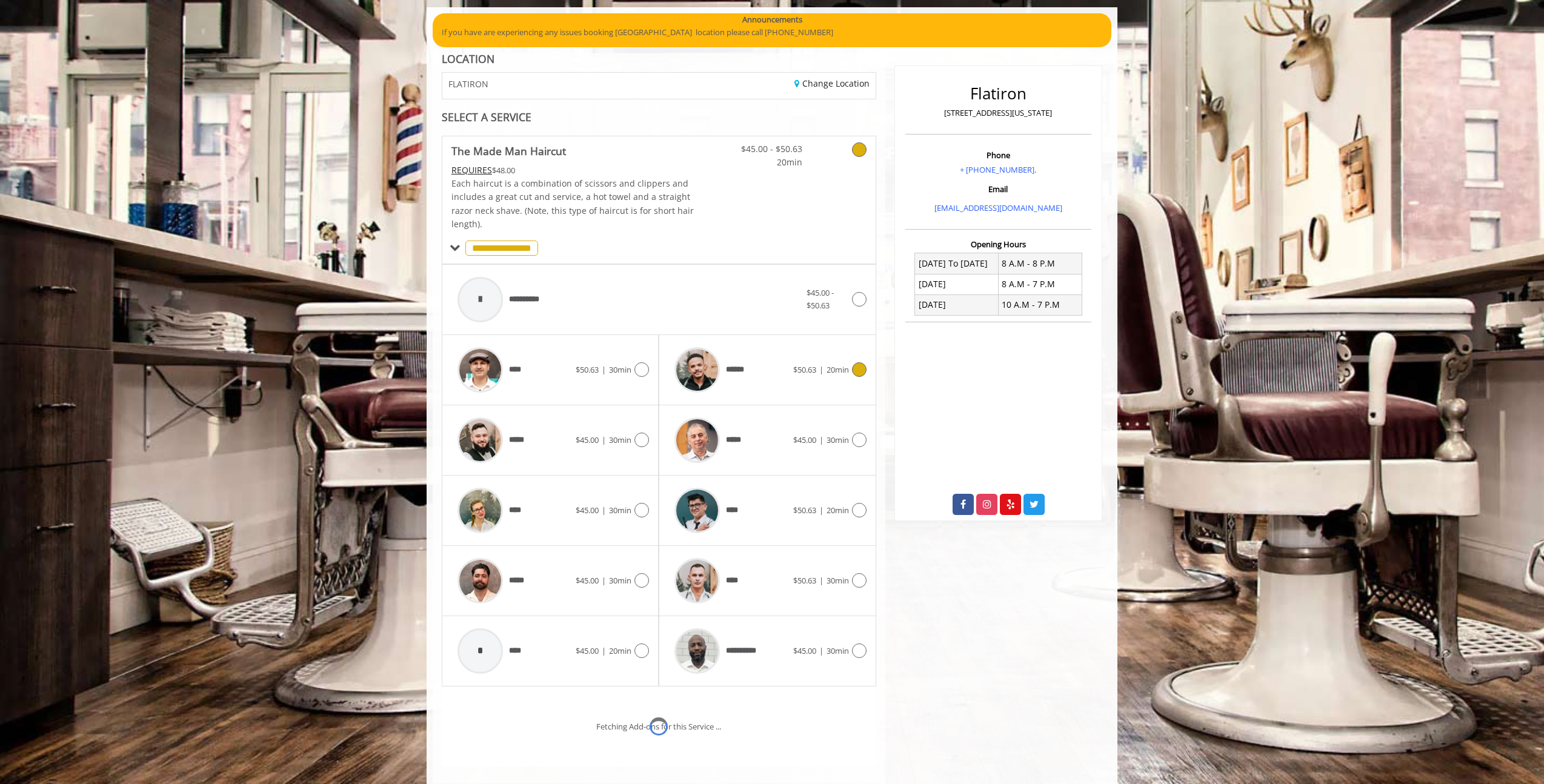
scroll to position [180, 0]
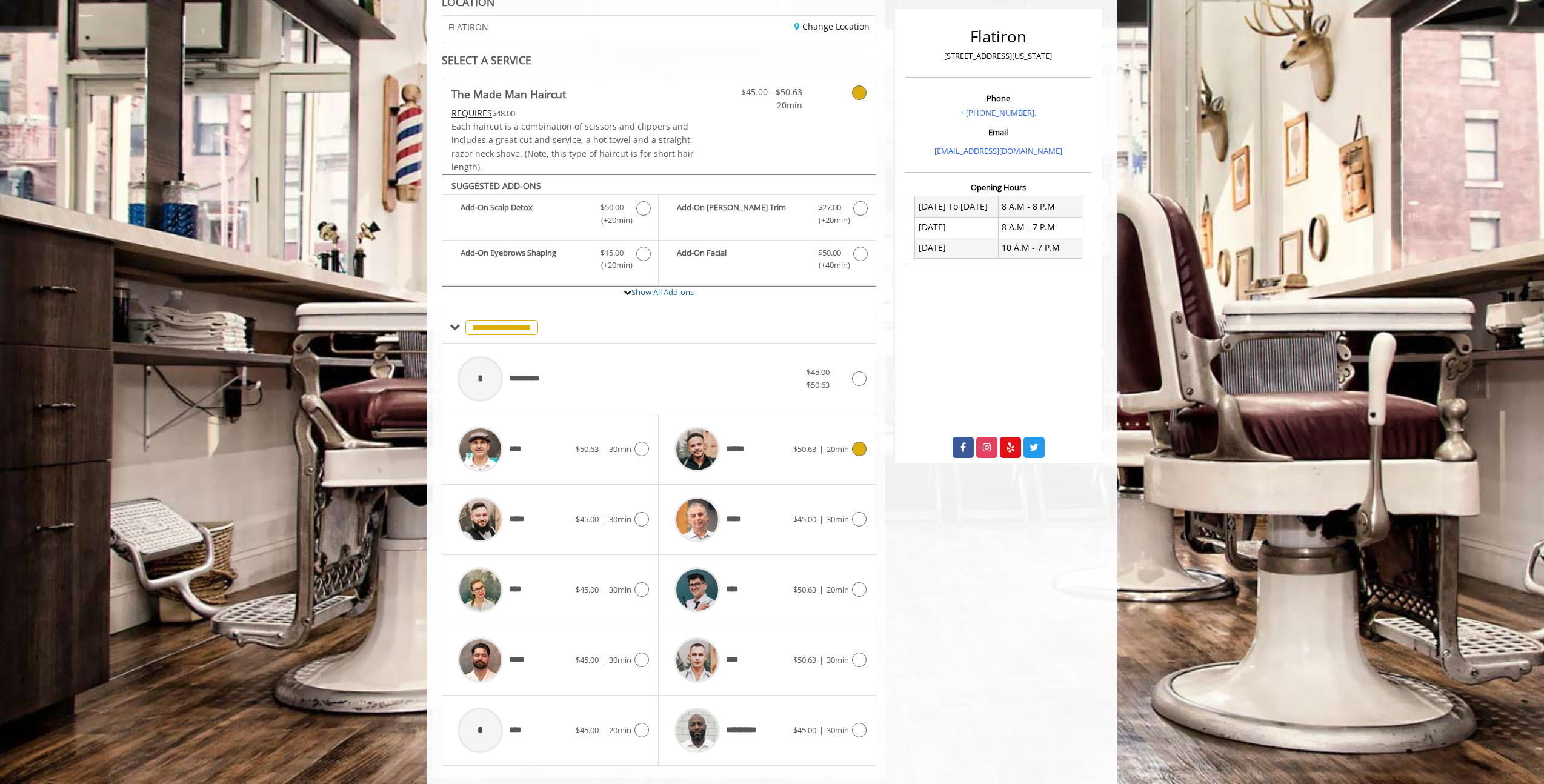
click at [857, 441] on icon at bounding box center [859, 449] width 15 height 15
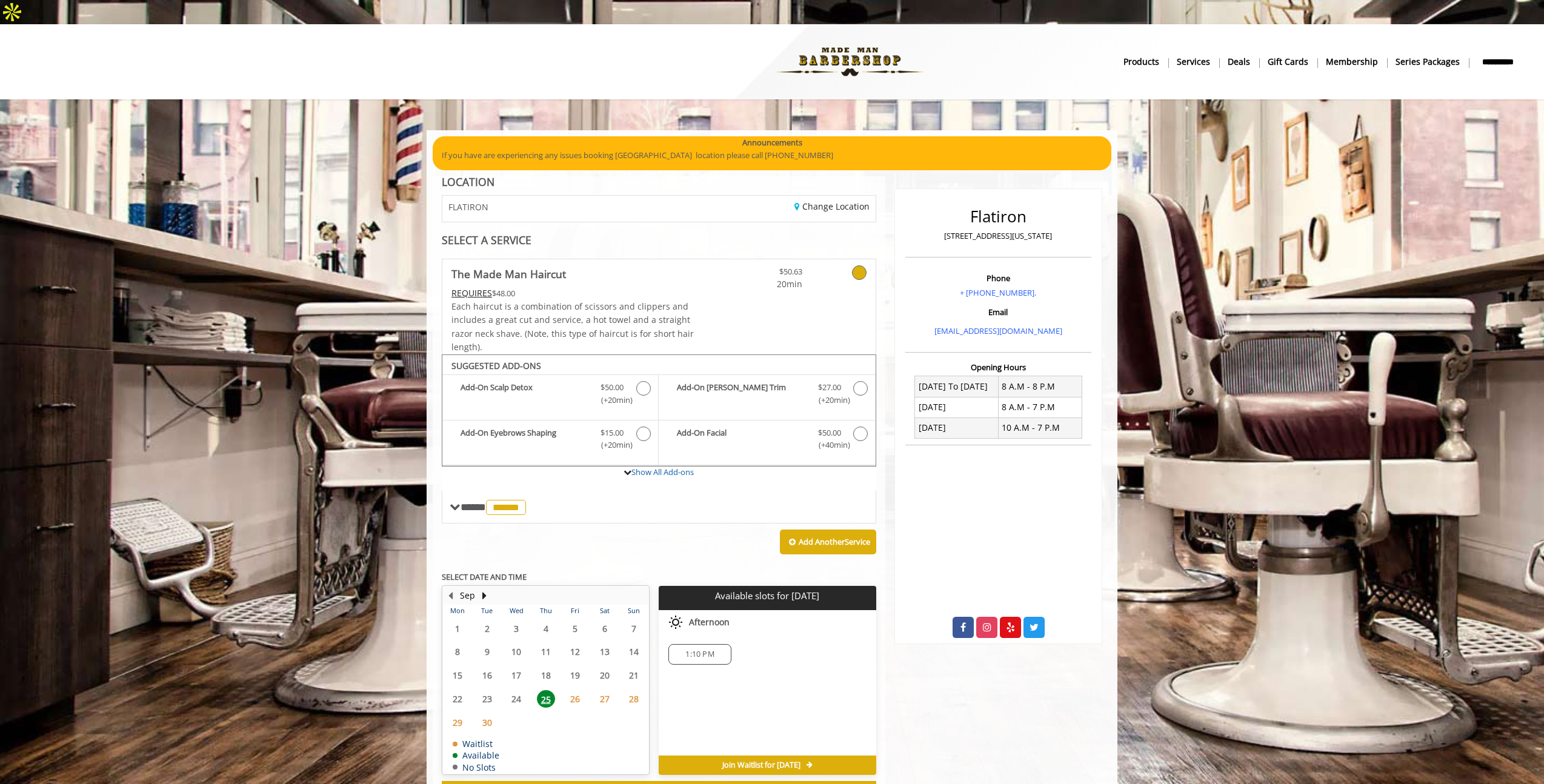
scroll to position [26, 0]
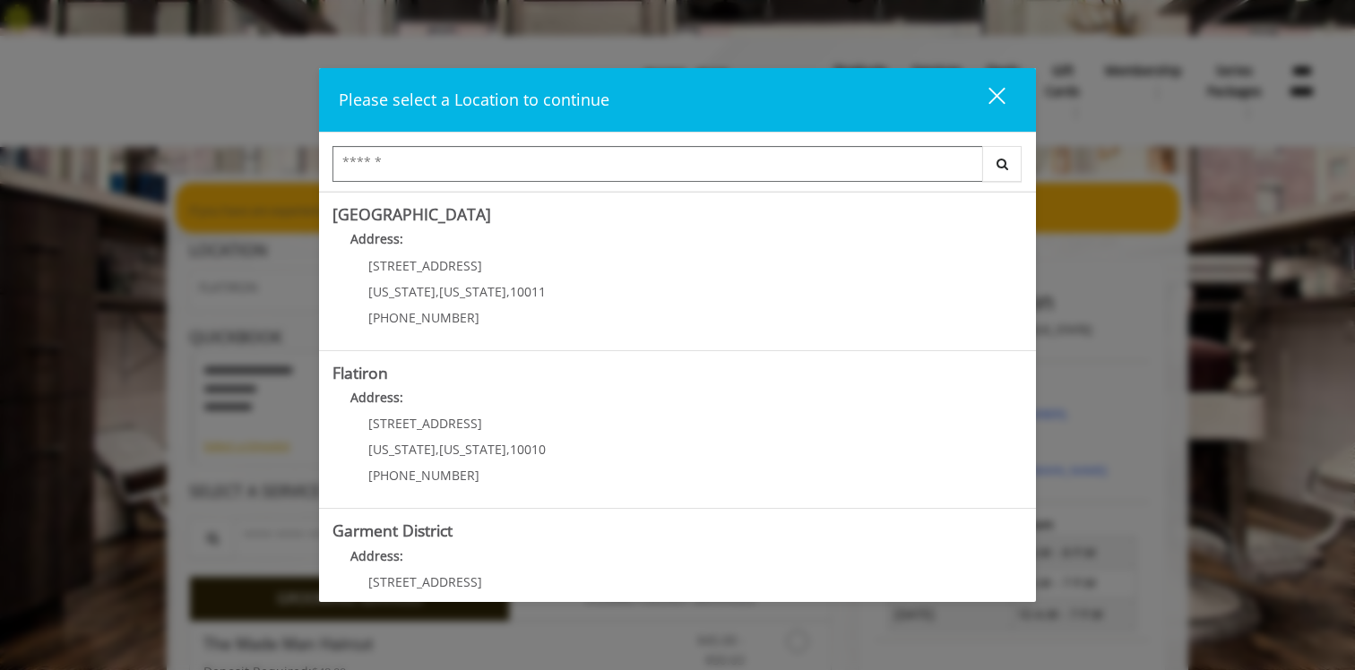
scroll to position [389, 0]
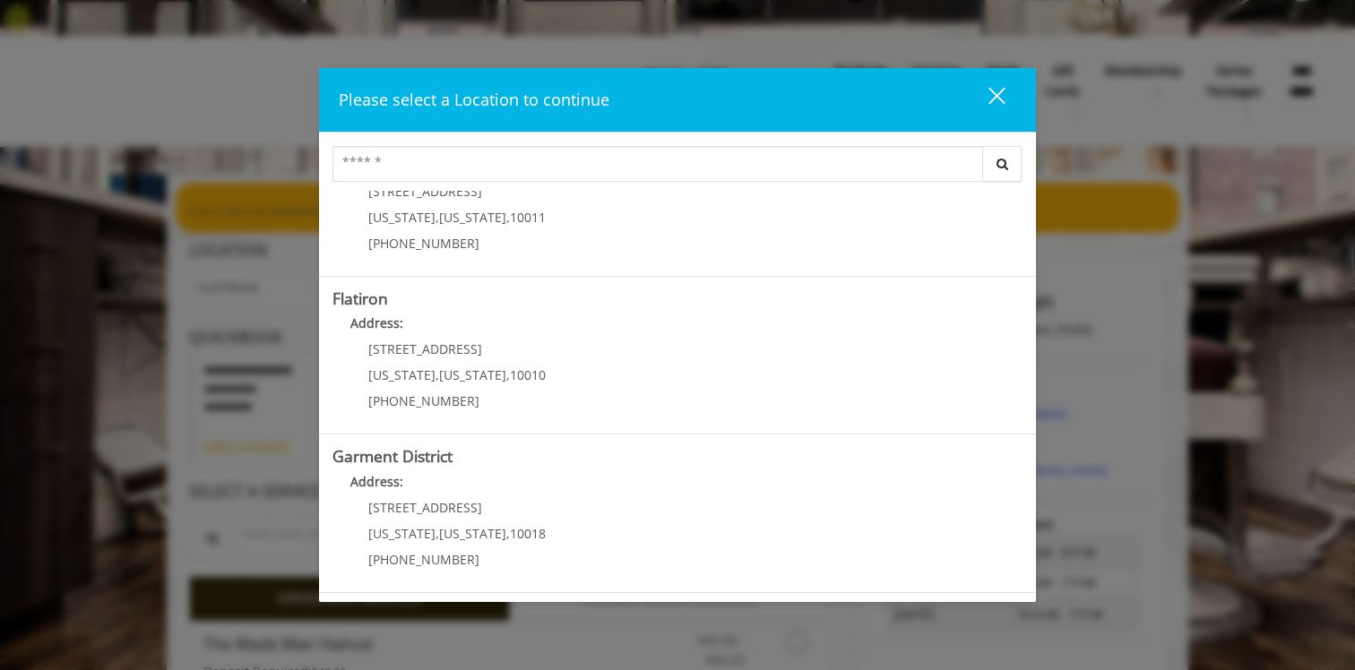
click at [554, 350] on "Flatiron Address: 10 E 23rd St New York , New York , 10010 (917) 475-1765" at bounding box center [678, 355] width 690 height 131
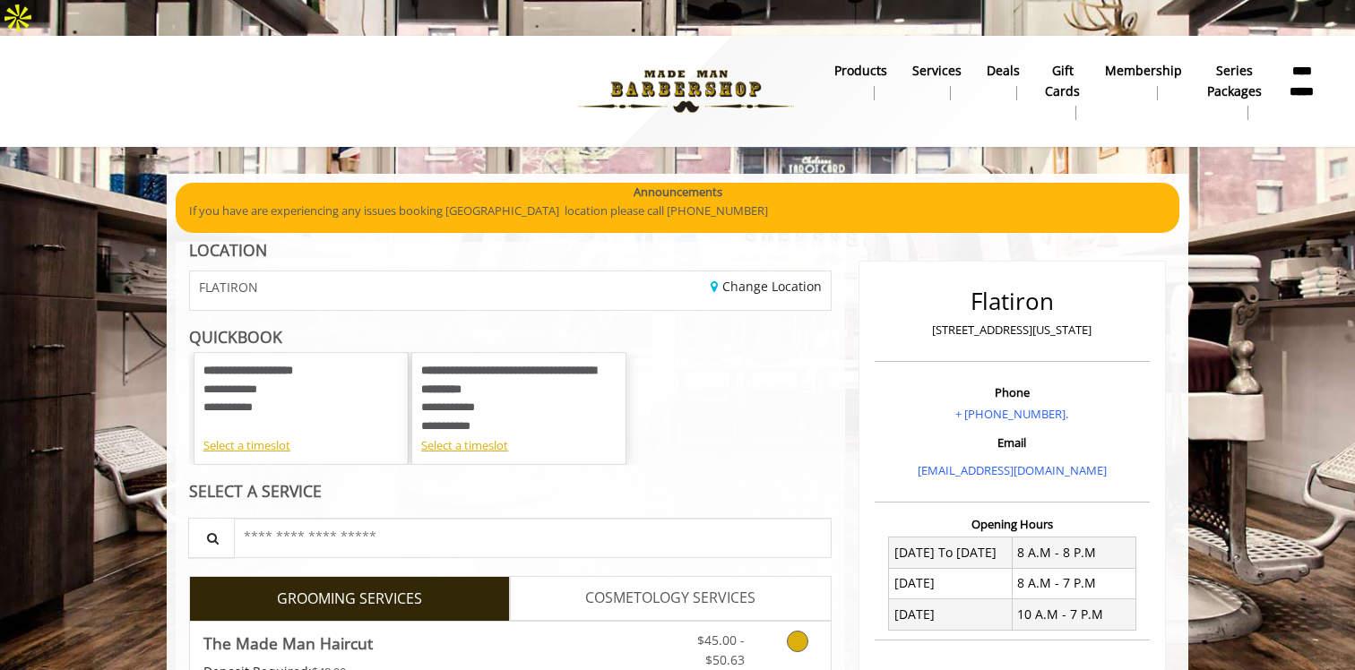
click at [794, 631] on icon "Grooming services" at bounding box center [798, 642] width 22 height 22
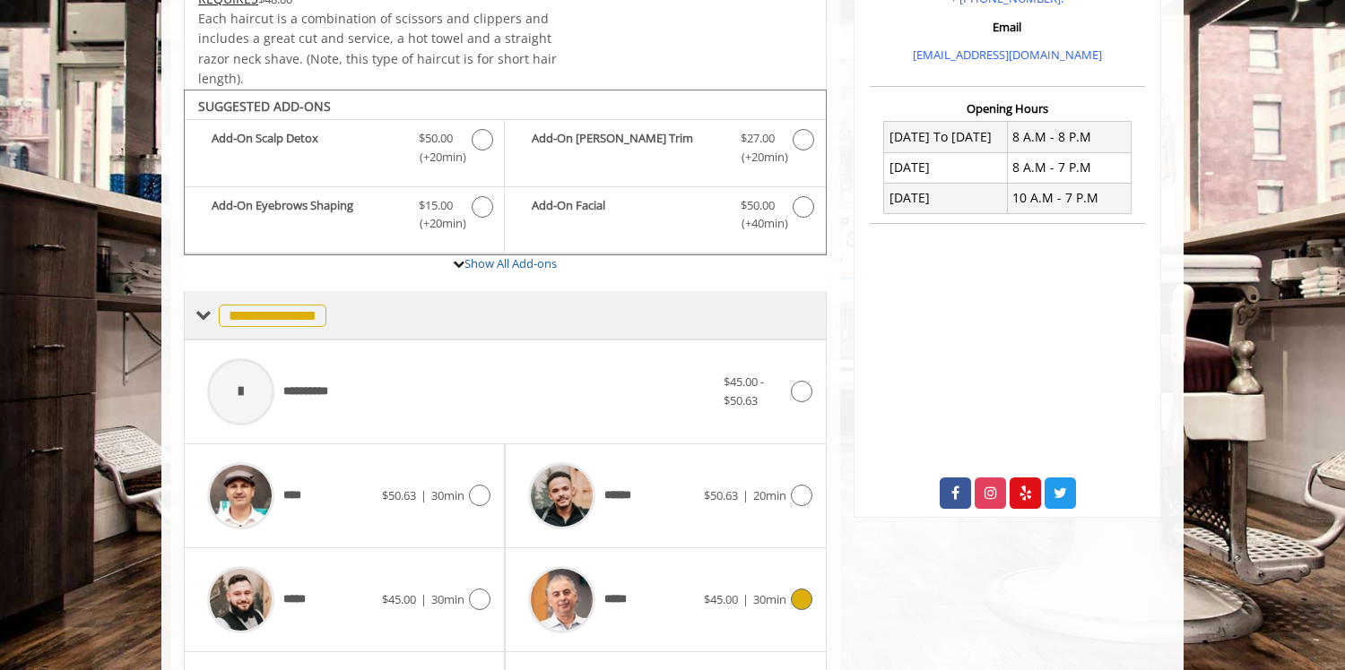
scroll to position [469, 0]
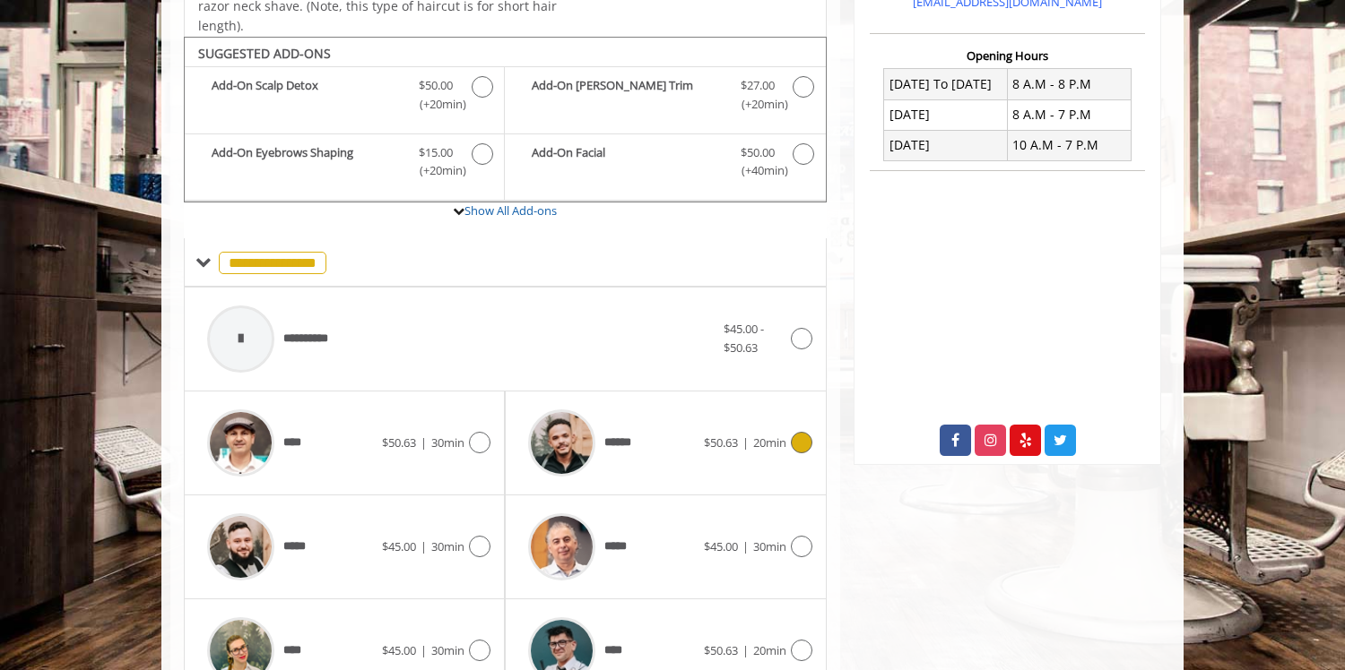
click at [798, 432] on icon at bounding box center [802, 443] width 22 height 22
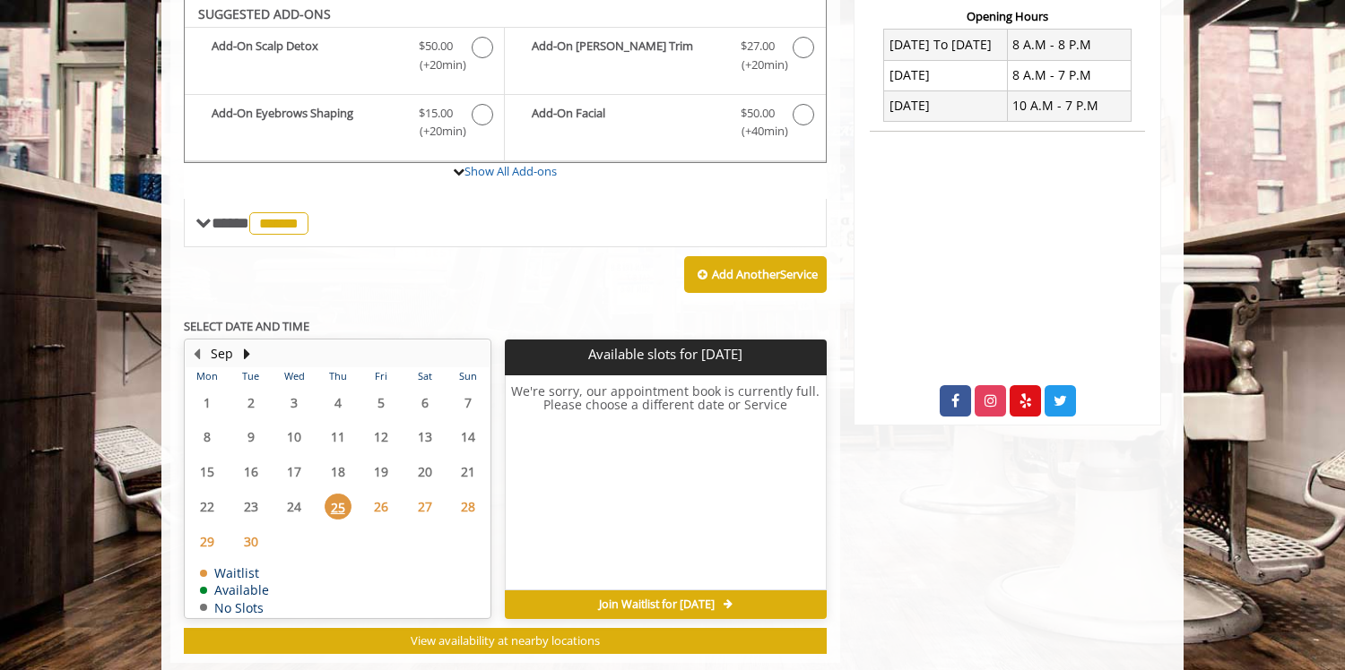
scroll to position [0, 0]
